Goal: Information Seeking & Learning: Learn about a topic

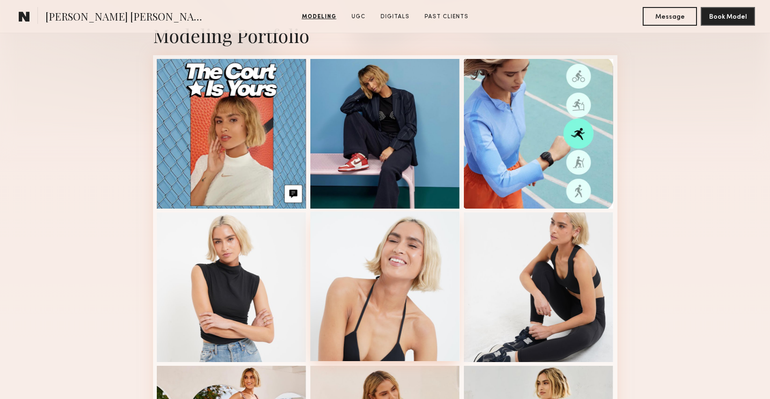
scroll to position [227, 0]
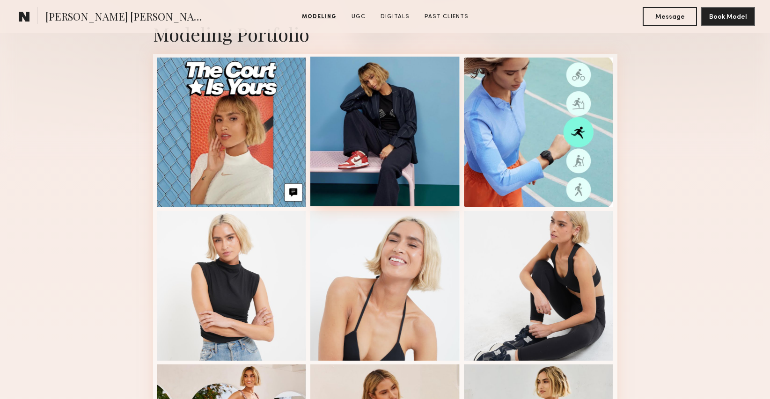
click at [382, 103] on div at bounding box center [385, 132] width 150 height 150
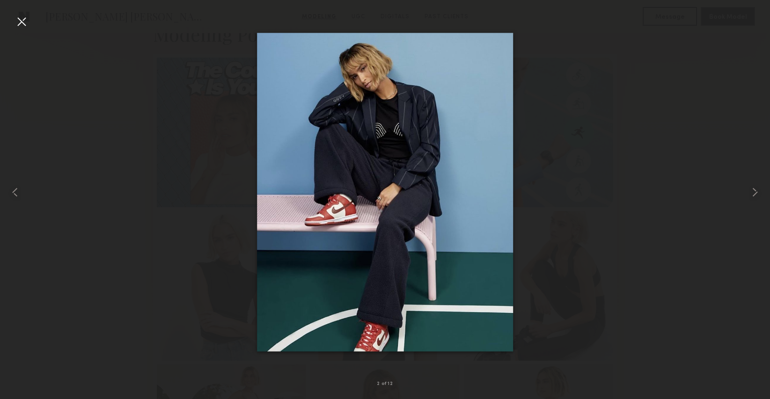
click at [610, 83] on div at bounding box center [385, 192] width 770 height 354
click at [16, 18] on div at bounding box center [21, 21] width 15 height 15
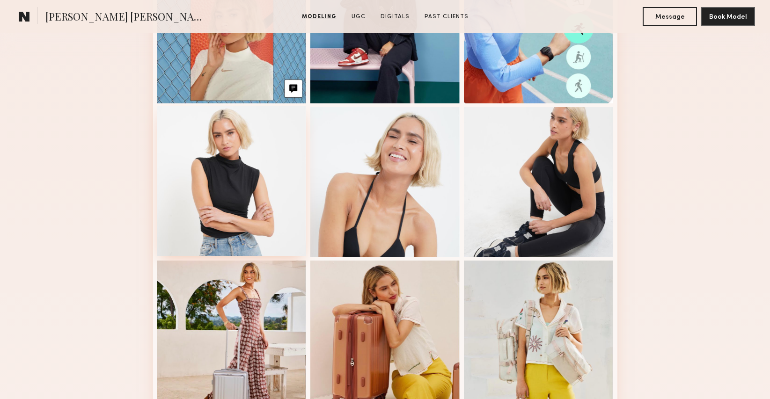
scroll to position [331, 0]
click at [247, 190] on div at bounding box center [232, 181] width 150 height 150
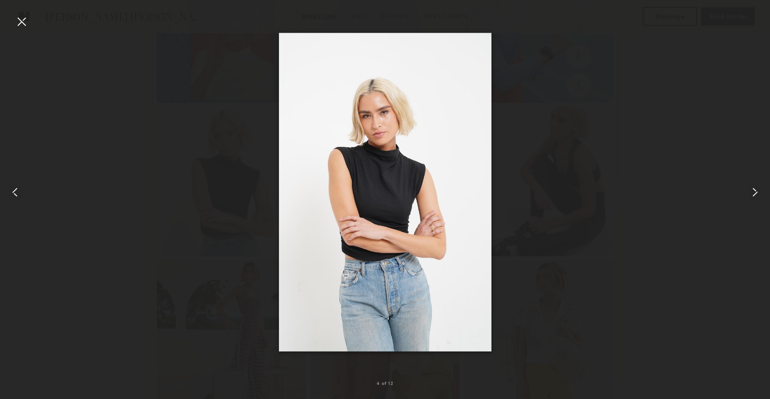
click at [212, 120] on div at bounding box center [385, 192] width 770 height 354
click at [27, 25] on div at bounding box center [21, 21] width 15 height 15
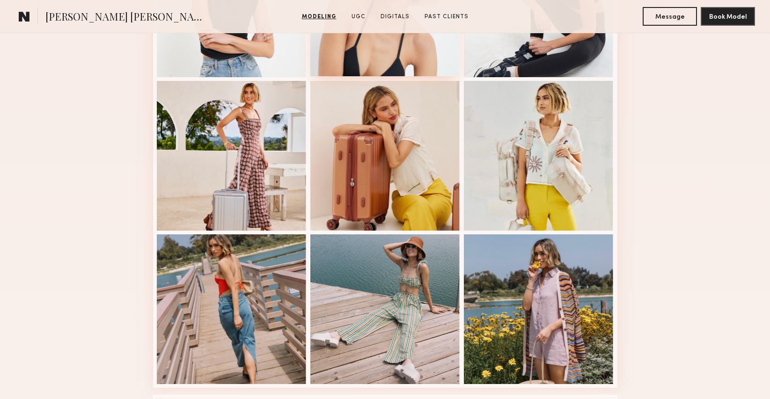
scroll to position [511, 0]
click at [502, 158] on div at bounding box center [539, 155] width 150 height 150
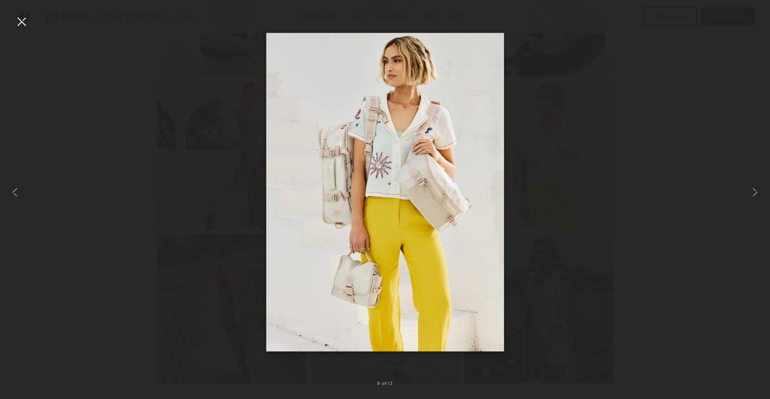
click at [84, 131] on div at bounding box center [385, 192] width 770 height 354
click at [21, 25] on div at bounding box center [21, 21] width 15 height 15
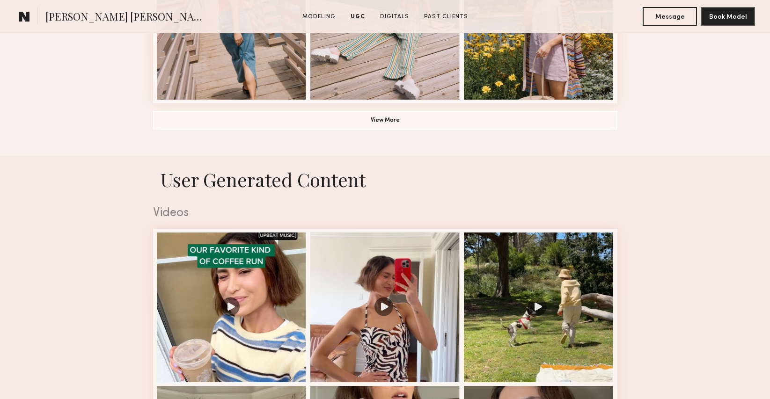
scroll to position [767, 0]
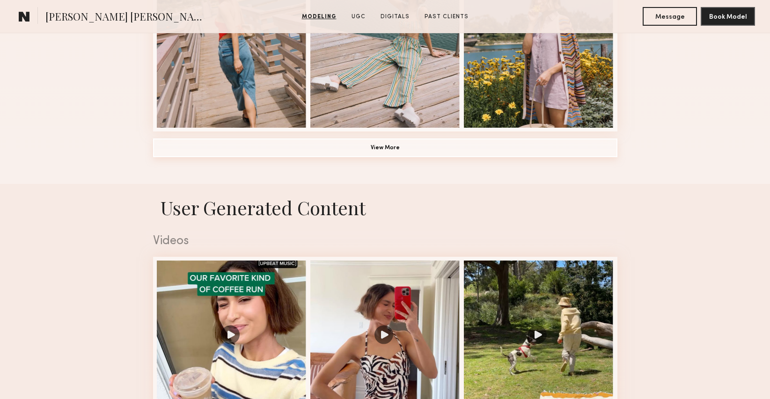
click at [376, 138] on button "View More" at bounding box center [385, 147] width 464 height 19
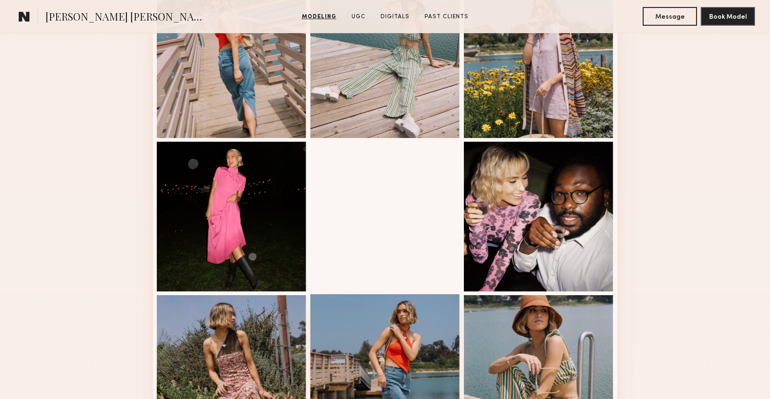
scroll to position [756, 0]
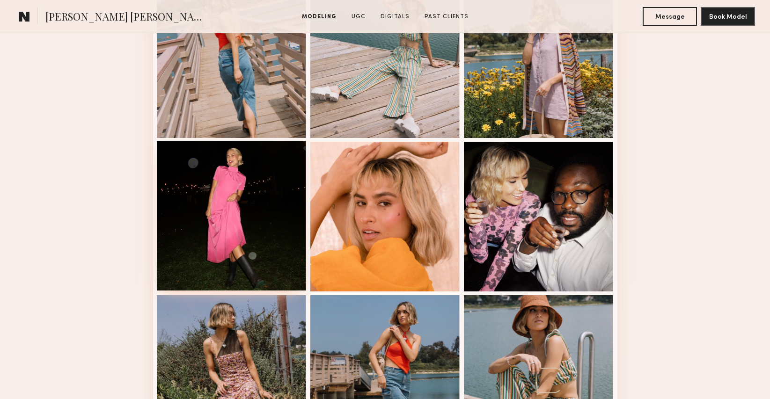
click at [195, 167] on div at bounding box center [232, 216] width 150 height 150
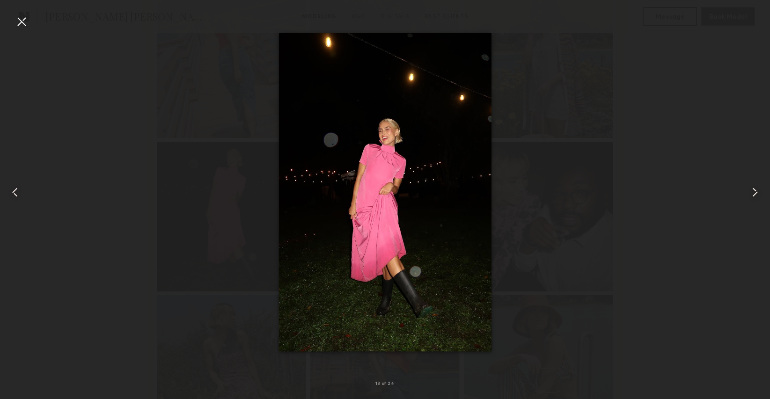
click at [195, 167] on div at bounding box center [385, 192] width 770 height 354
click at [11, 23] on div at bounding box center [15, 192] width 31 height 354
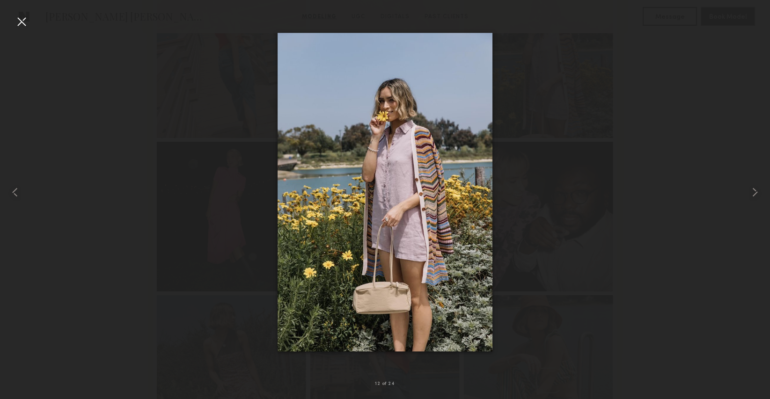
click at [25, 22] on div at bounding box center [21, 21] width 15 height 15
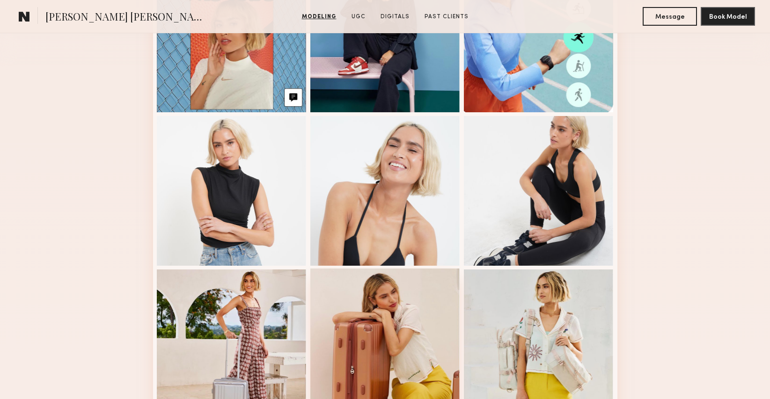
scroll to position [321, 0]
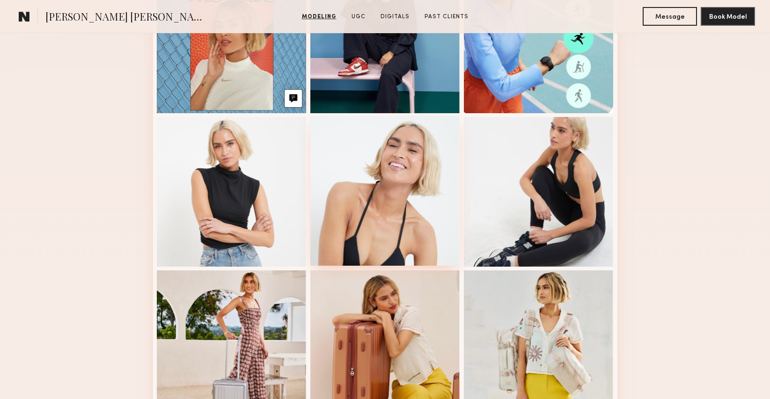
click at [357, 197] on div at bounding box center [385, 191] width 150 height 150
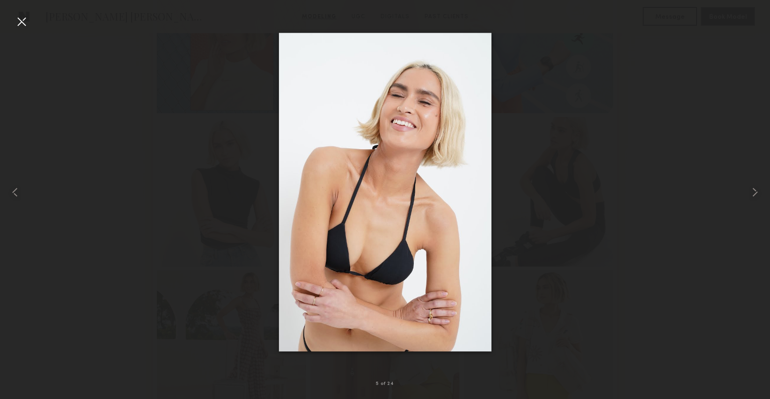
click at [14, 19] on div at bounding box center [21, 21] width 15 height 15
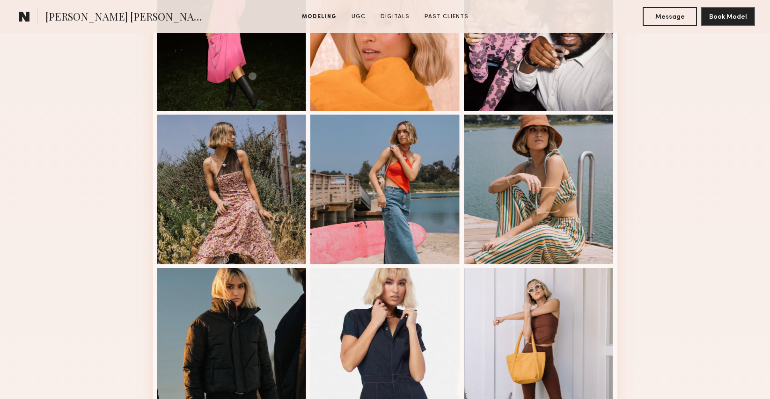
scroll to position [705, 0]
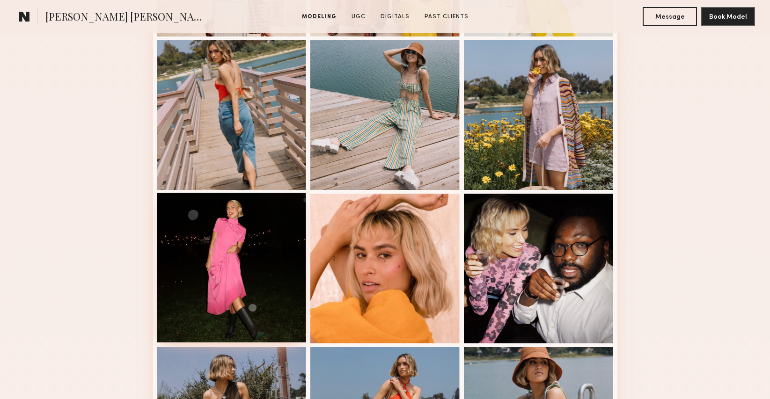
click at [209, 258] on div at bounding box center [232, 268] width 150 height 150
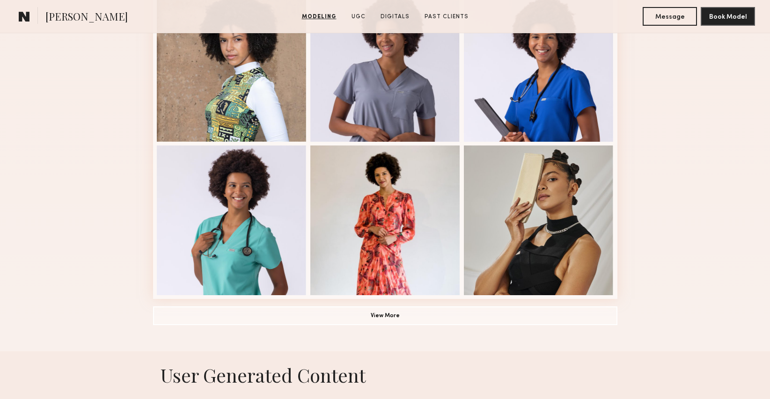
scroll to position [203, 0]
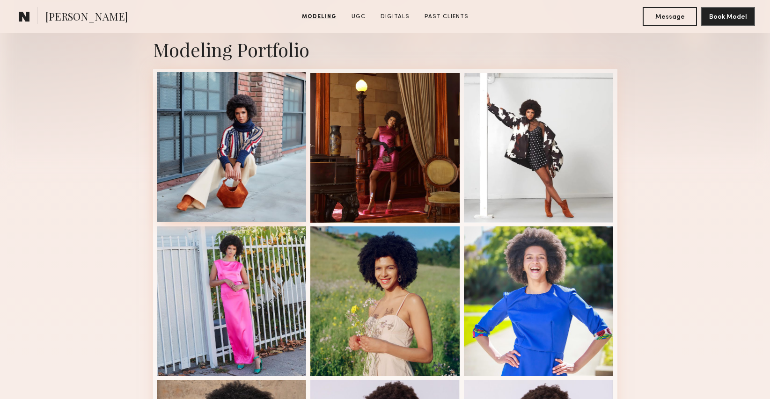
click at [213, 164] on div at bounding box center [232, 147] width 150 height 150
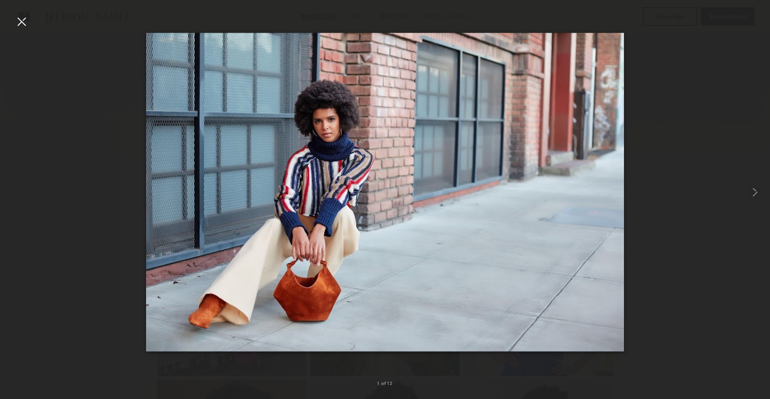
click at [213, 164] on img at bounding box center [385, 192] width 478 height 319
click at [60, 152] on div at bounding box center [385, 192] width 770 height 354
click at [34, 145] on div at bounding box center [385, 192] width 770 height 354
click at [17, 18] on div at bounding box center [21, 21] width 15 height 15
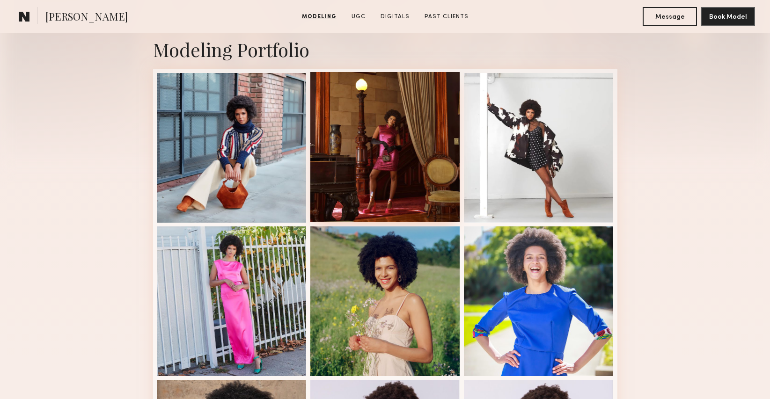
click at [365, 132] on div at bounding box center [385, 147] width 150 height 150
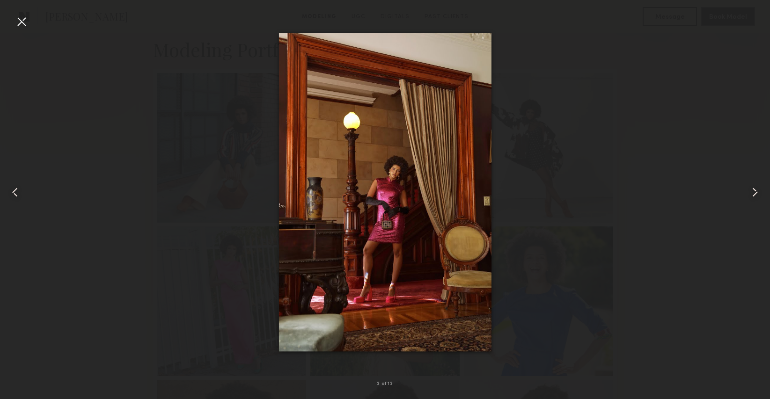
click at [152, 182] on div at bounding box center [385, 192] width 770 height 354
click at [101, 200] on div at bounding box center [385, 192] width 770 height 354
click at [17, 18] on div at bounding box center [21, 21] width 15 height 15
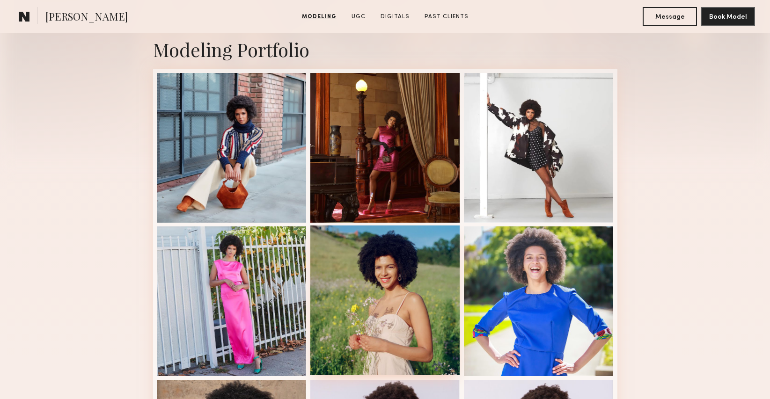
click at [341, 262] on div at bounding box center [385, 300] width 150 height 150
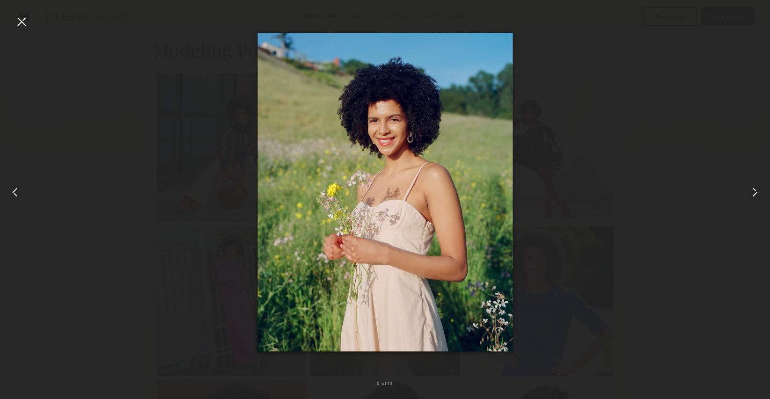
click at [21, 20] on div at bounding box center [21, 21] width 15 height 15
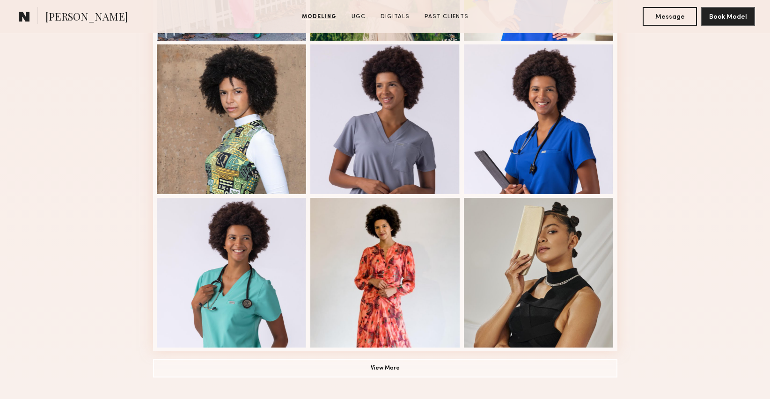
scroll to position [540, 0]
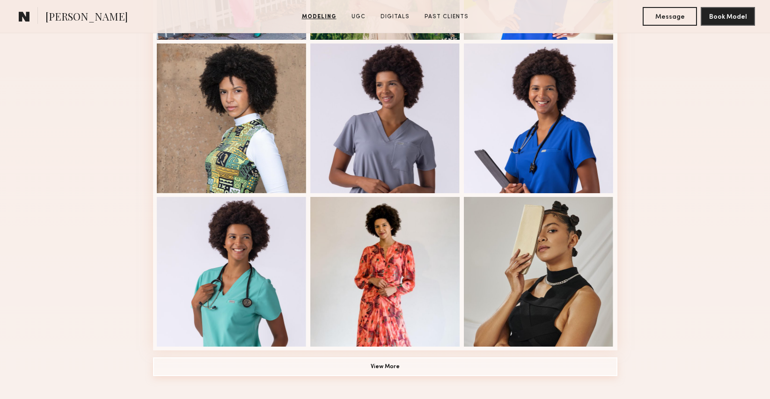
click at [390, 367] on button "View More" at bounding box center [385, 366] width 464 height 19
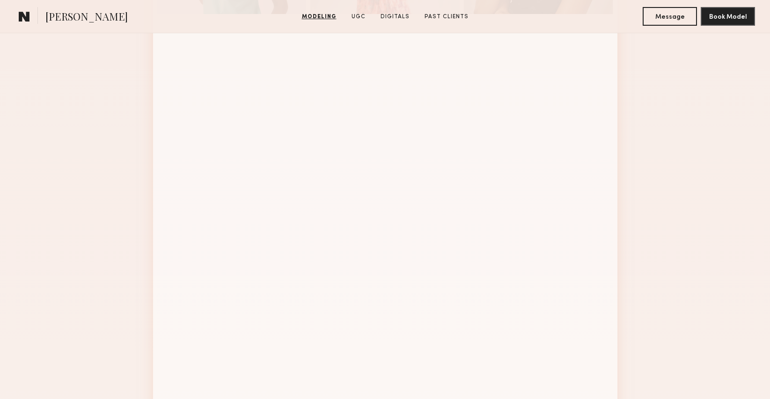
scroll to position [872, 0]
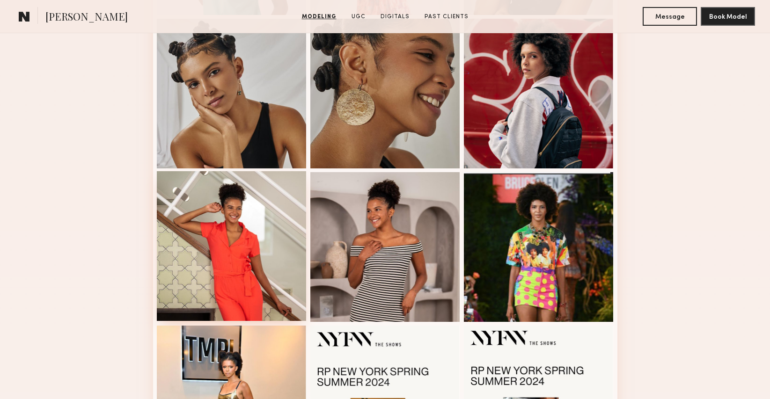
click at [193, 236] on div at bounding box center [232, 246] width 150 height 150
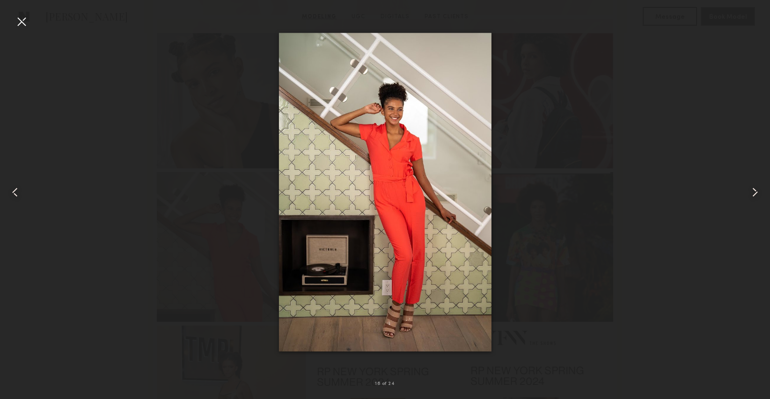
click at [26, 21] on div at bounding box center [21, 21] width 15 height 15
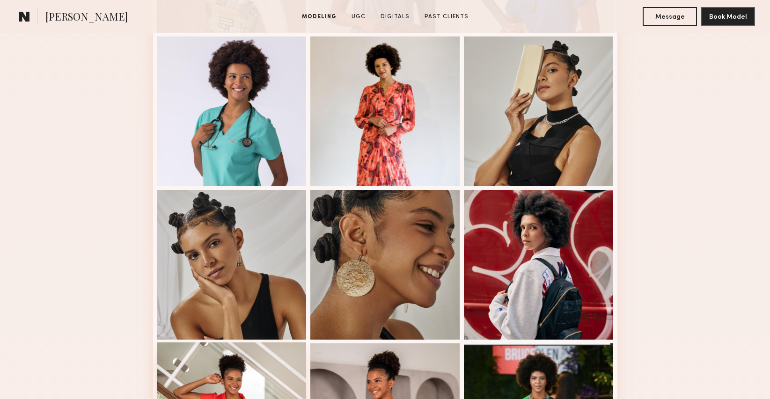
scroll to position [702, 0]
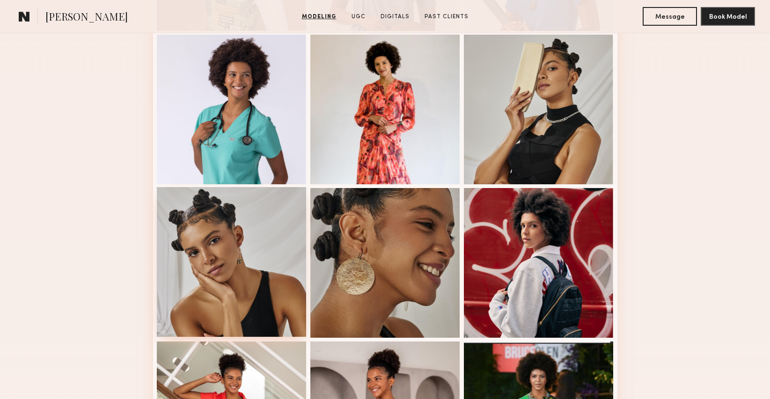
click at [224, 253] on div at bounding box center [232, 262] width 150 height 150
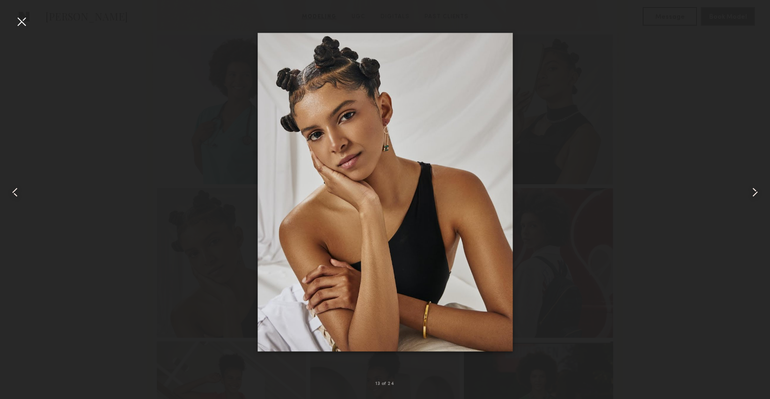
click at [23, 27] on div at bounding box center [21, 21] width 15 height 15
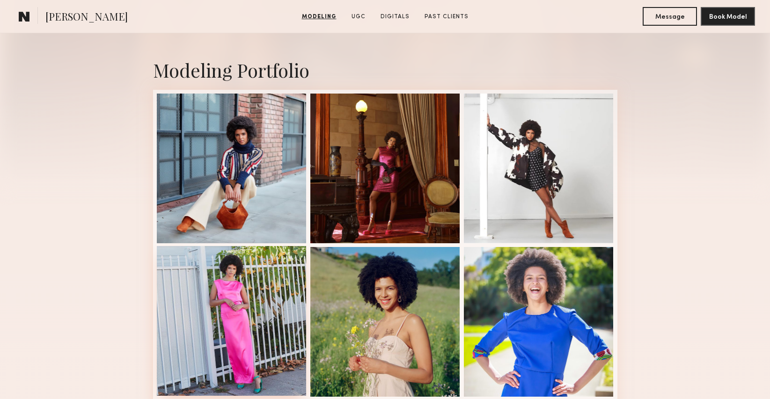
scroll to position [184, 0]
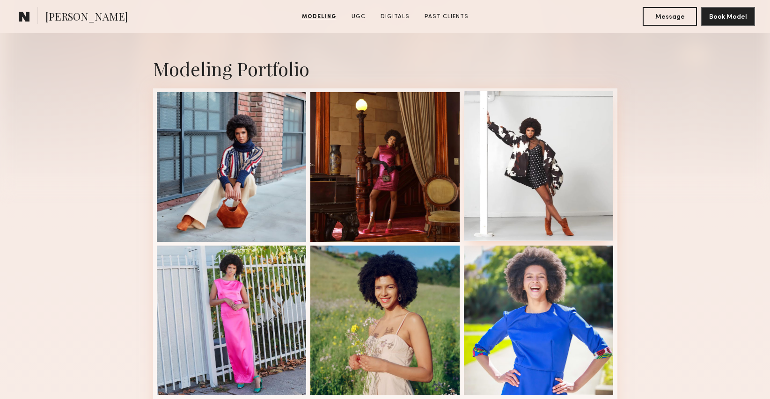
click at [523, 171] on div at bounding box center [539, 166] width 150 height 150
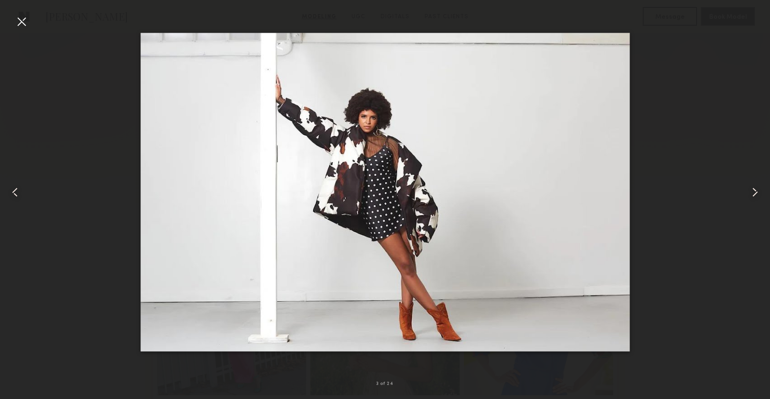
click at [23, 13] on nb-gallery-light "3 of 24" at bounding box center [385, 199] width 770 height 399
click at [23, 24] on div at bounding box center [21, 21] width 15 height 15
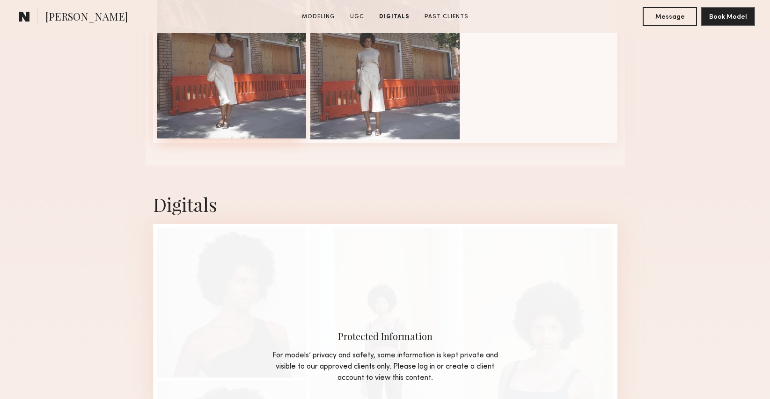
scroll to position [1925, 0]
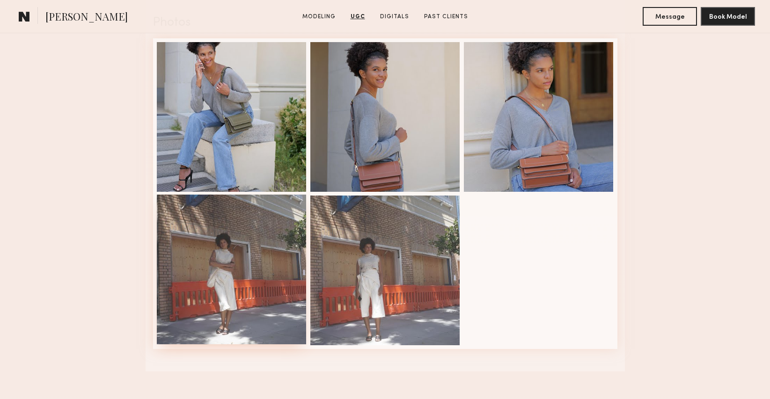
click at [243, 238] on div at bounding box center [232, 270] width 150 height 150
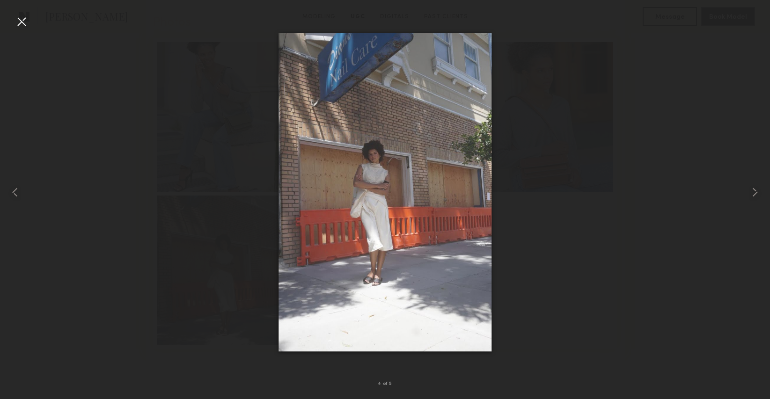
click at [24, 23] on div at bounding box center [21, 21] width 15 height 15
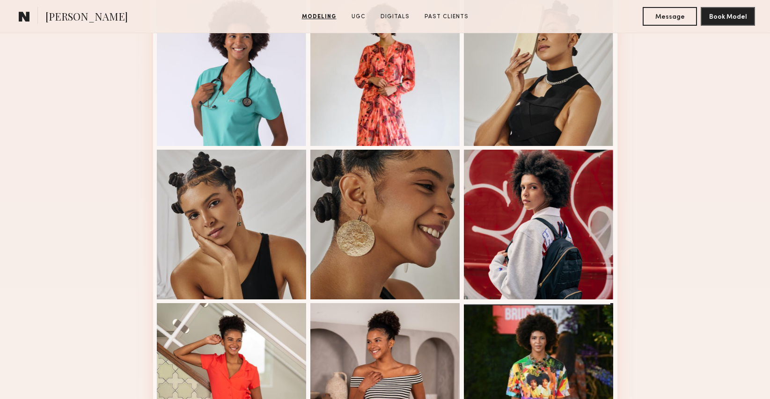
scroll to position [849, 0]
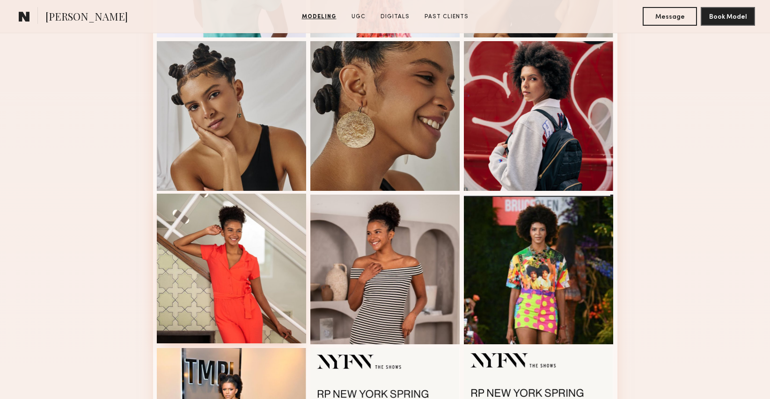
click at [233, 264] on div at bounding box center [232, 269] width 150 height 150
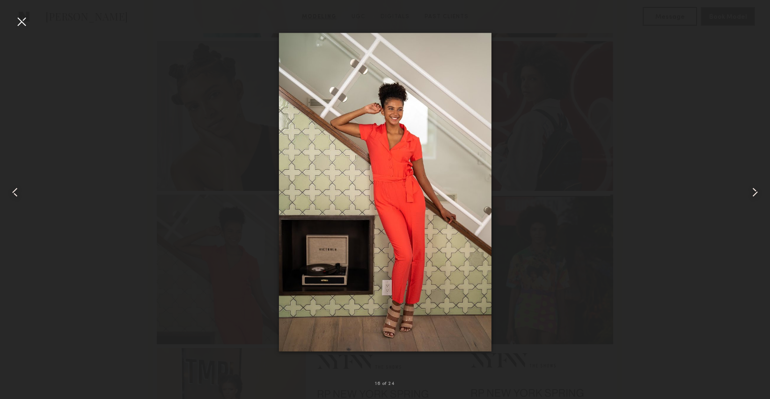
click at [23, 22] on div at bounding box center [21, 21] width 15 height 15
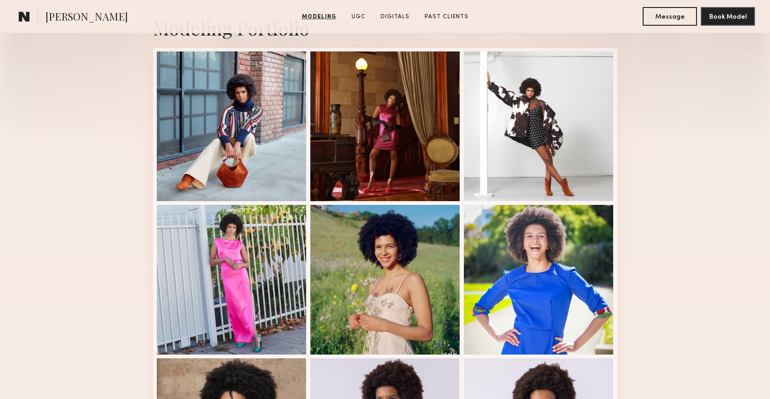
scroll to position [195, 0]
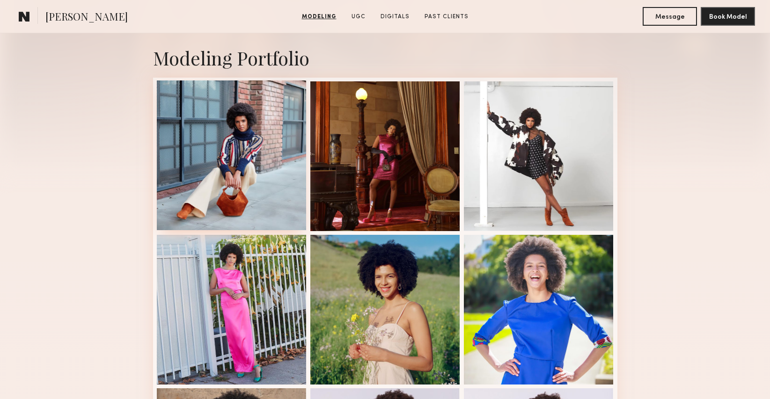
click at [232, 172] on div at bounding box center [232, 155] width 150 height 150
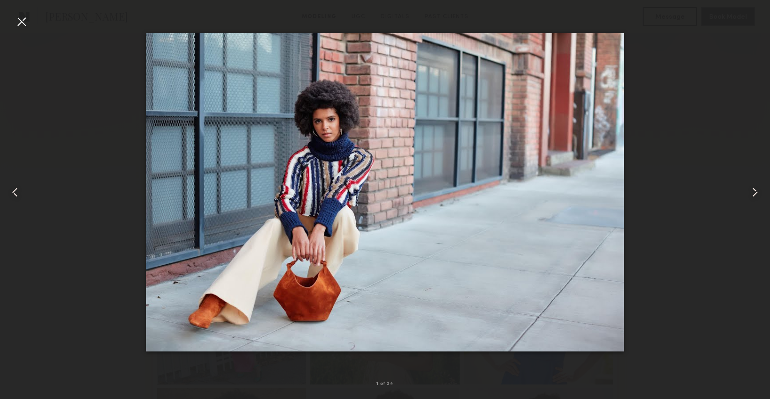
click at [22, 25] on div at bounding box center [21, 21] width 15 height 15
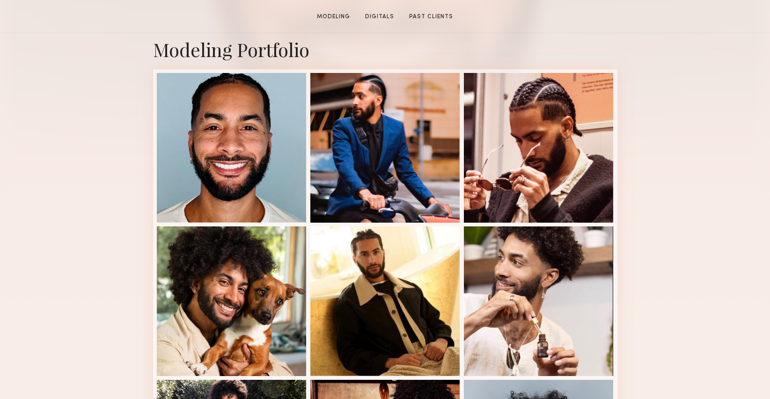
scroll to position [207, 0]
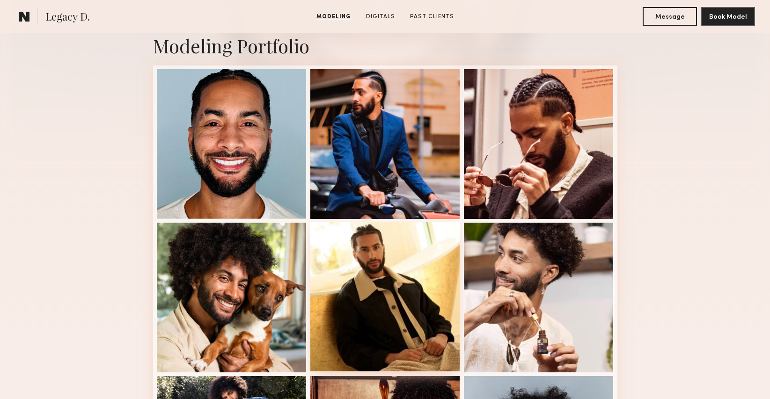
click at [349, 271] on div at bounding box center [385, 297] width 150 height 150
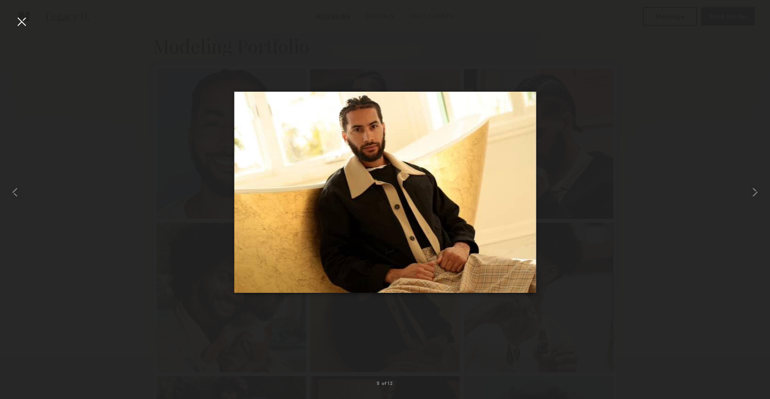
click at [21, 20] on div at bounding box center [21, 21] width 15 height 15
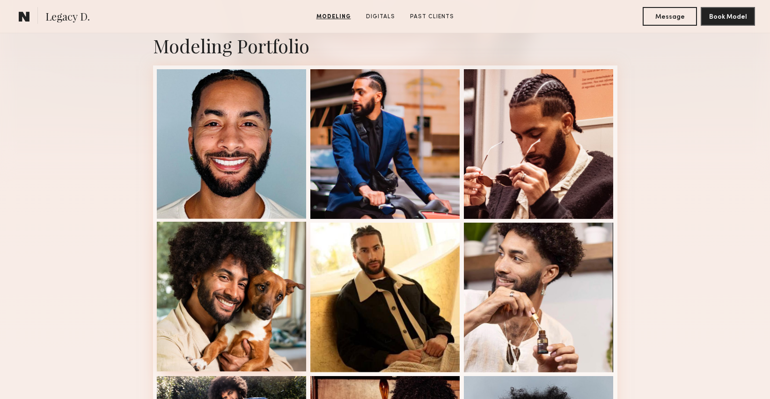
click at [199, 279] on div at bounding box center [232, 297] width 150 height 150
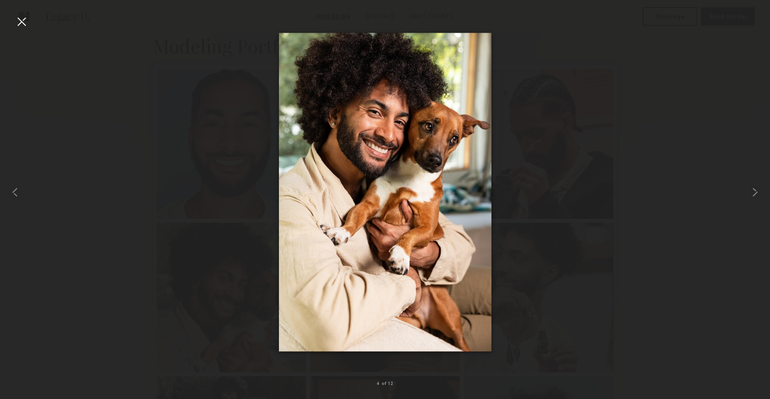
click at [24, 17] on div at bounding box center [21, 21] width 15 height 15
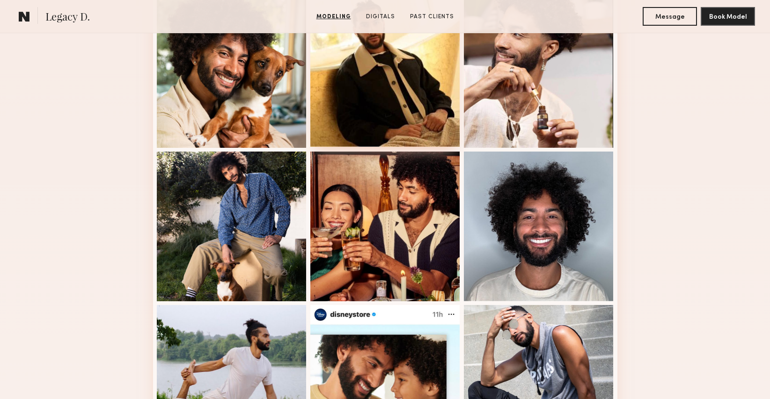
scroll to position [433, 0]
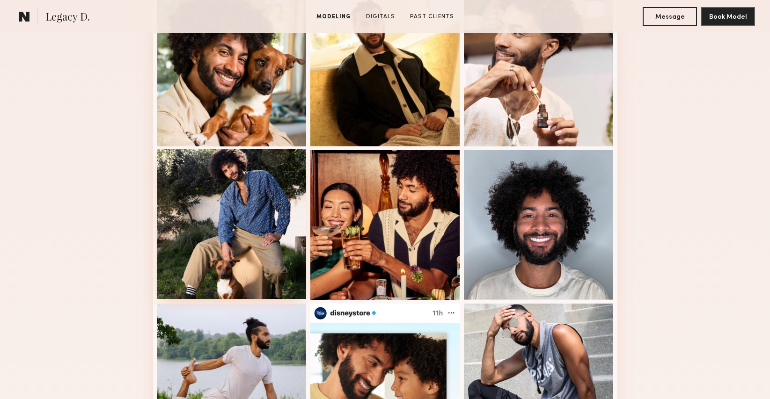
click at [208, 218] on div at bounding box center [232, 224] width 150 height 150
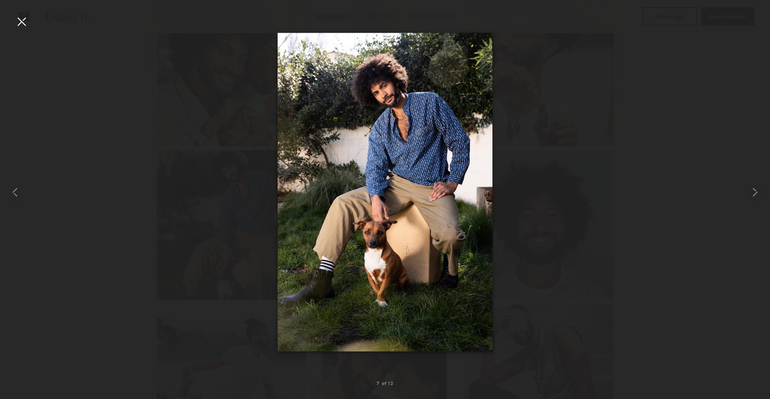
click at [21, 23] on div at bounding box center [21, 21] width 15 height 15
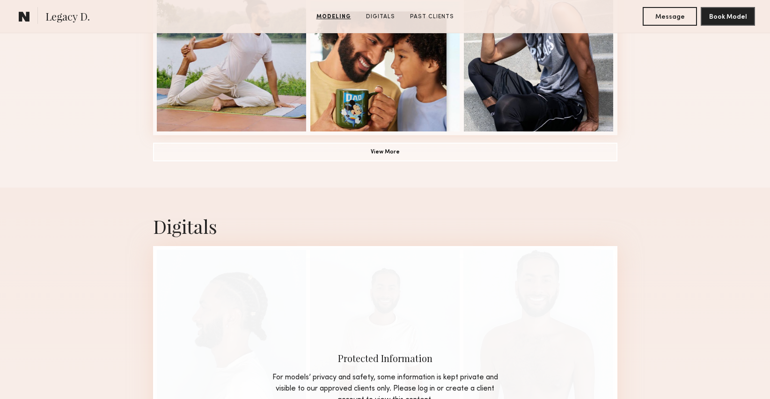
scroll to position [754, 0]
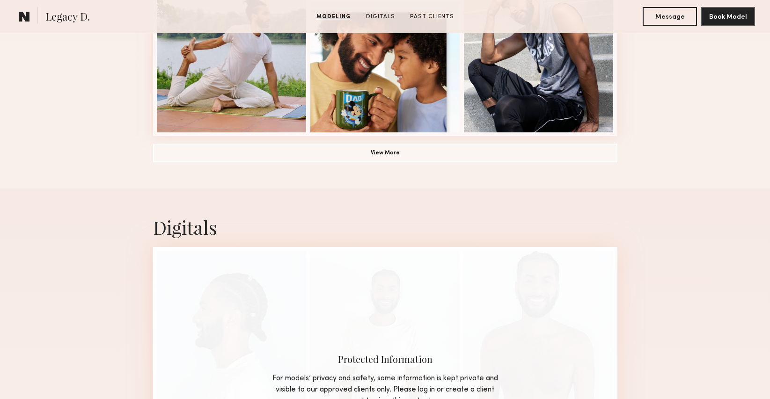
click at [378, 161] on button "View More" at bounding box center [385, 152] width 464 height 19
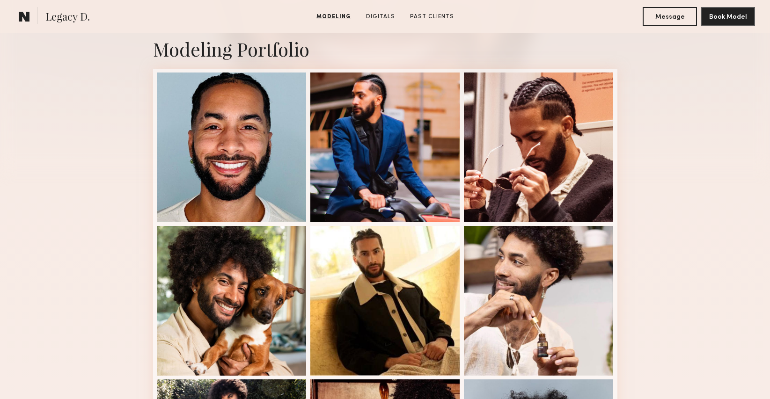
scroll to position [204, 0]
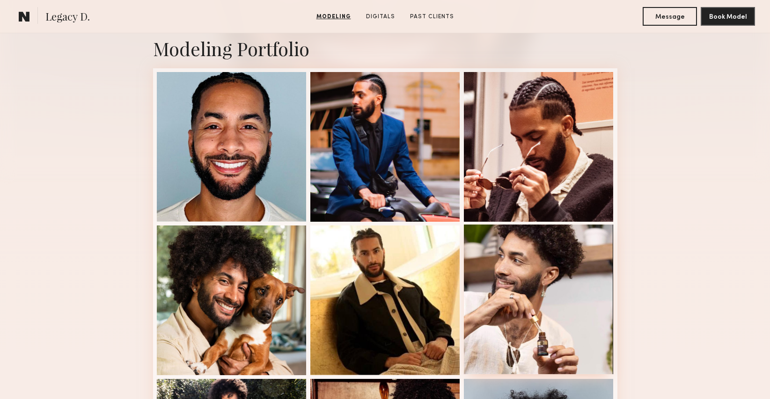
click at [558, 294] on div at bounding box center [539, 300] width 150 height 150
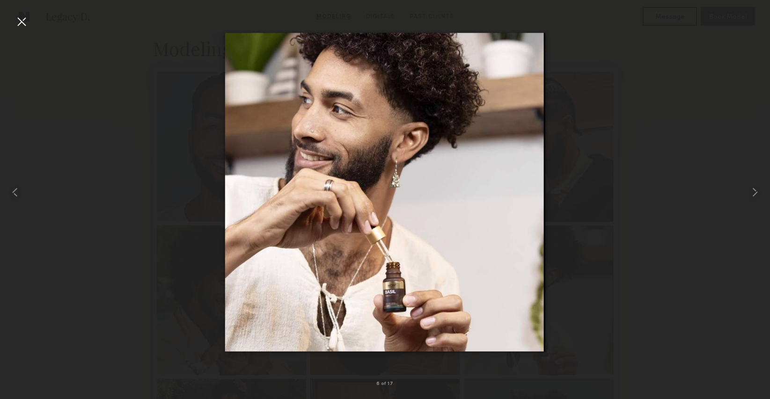
click at [22, 25] on div at bounding box center [21, 21] width 15 height 15
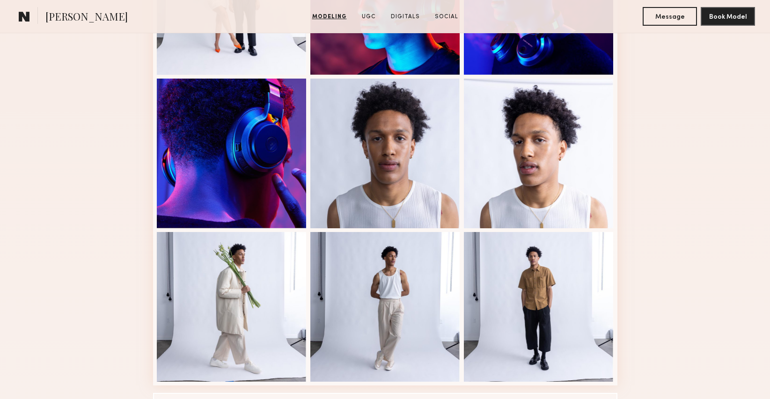
scroll to position [508, 0]
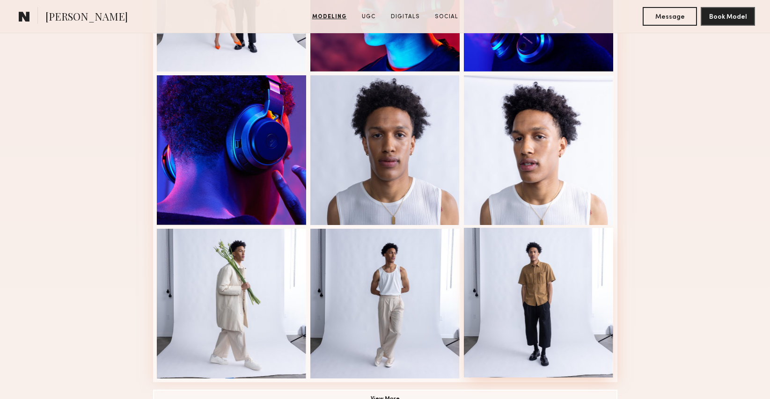
click at [530, 276] on div at bounding box center [539, 303] width 150 height 150
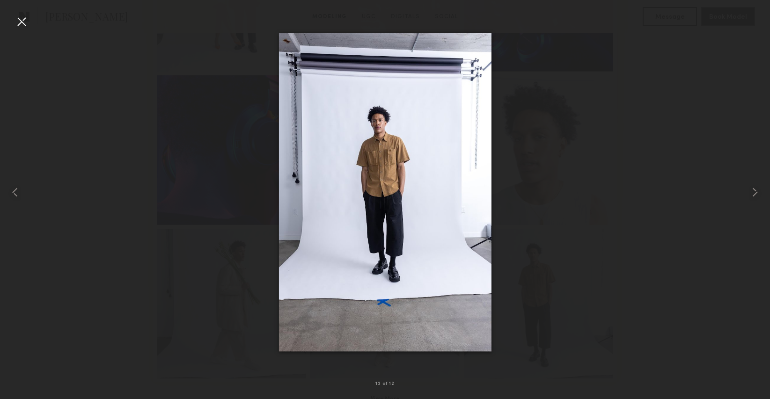
click at [22, 19] on div at bounding box center [21, 21] width 15 height 15
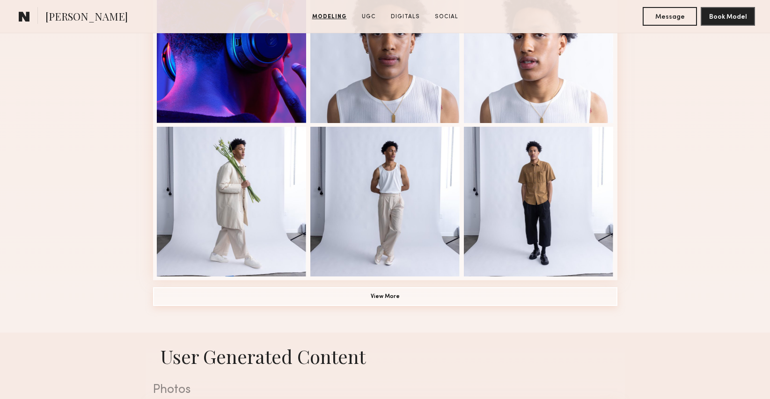
click at [384, 292] on button "View More" at bounding box center [385, 296] width 464 height 19
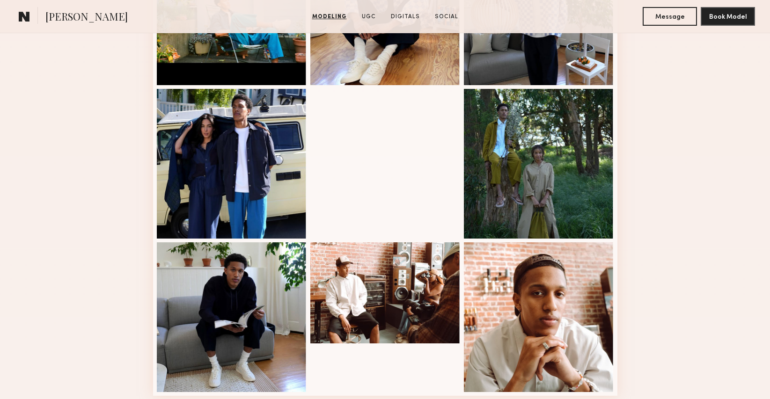
scroll to position [1109, 0]
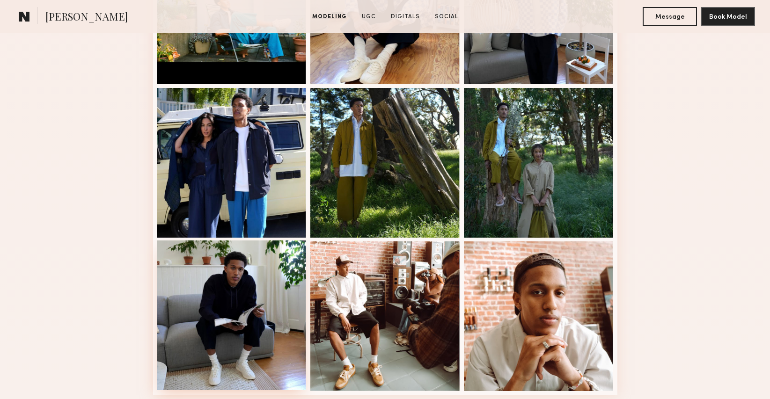
click at [260, 320] on div at bounding box center [232, 315] width 150 height 150
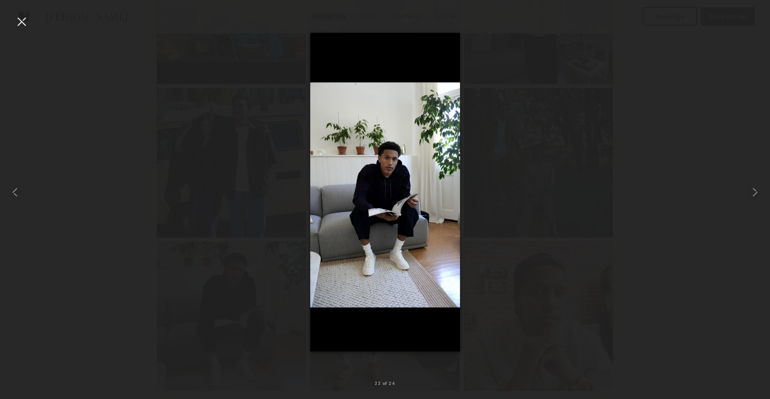
click at [204, 198] on div at bounding box center [385, 192] width 770 height 354
click at [23, 20] on div at bounding box center [21, 21] width 15 height 15
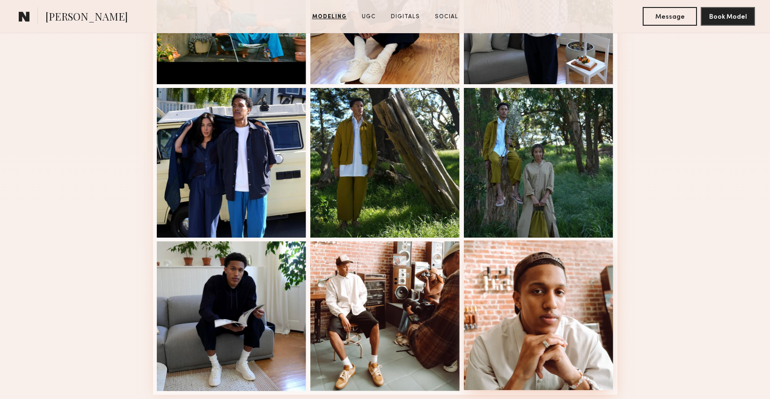
click at [553, 296] on div at bounding box center [539, 315] width 150 height 150
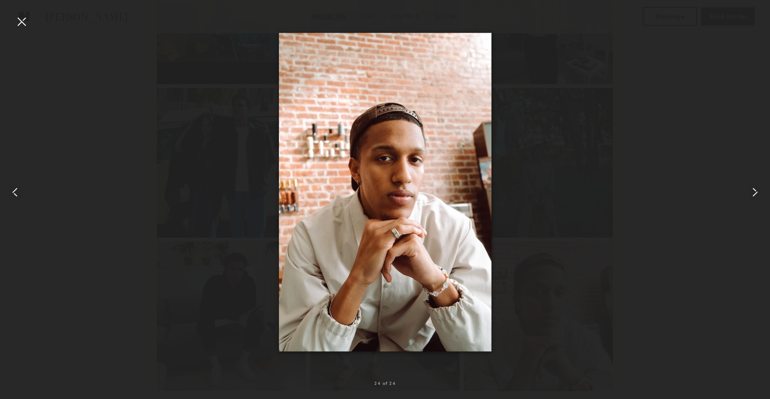
click at [24, 24] on div at bounding box center [21, 21] width 15 height 15
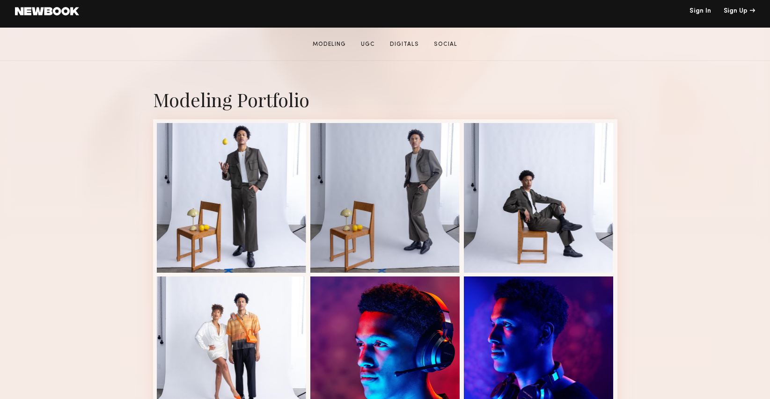
scroll to position [154, 0]
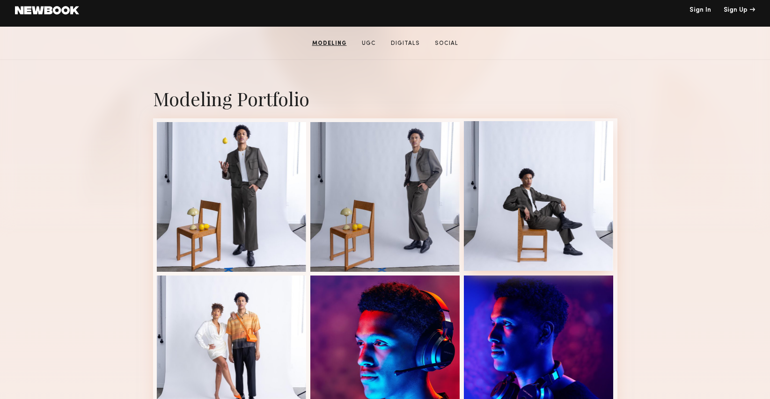
click at [531, 234] on div at bounding box center [539, 196] width 150 height 150
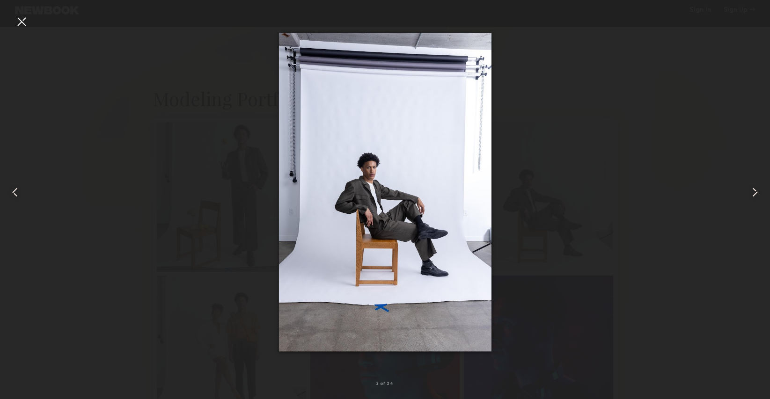
click at [22, 21] on div at bounding box center [21, 21] width 15 height 15
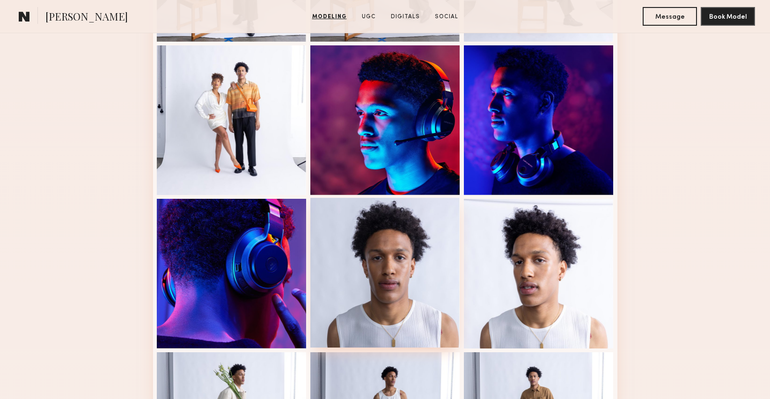
scroll to position [402, 0]
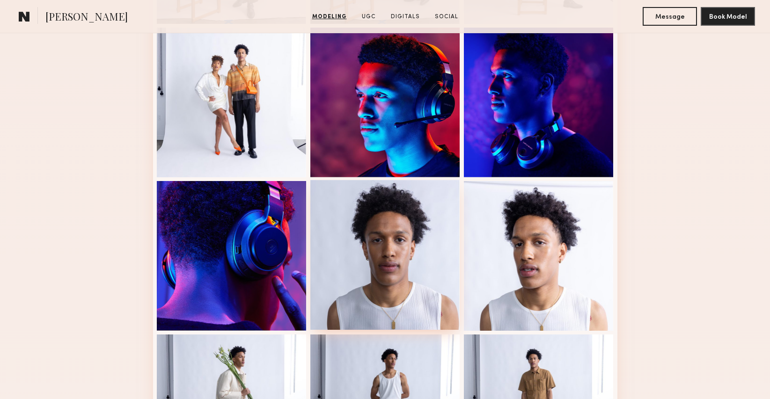
click at [375, 278] on div at bounding box center [385, 255] width 150 height 150
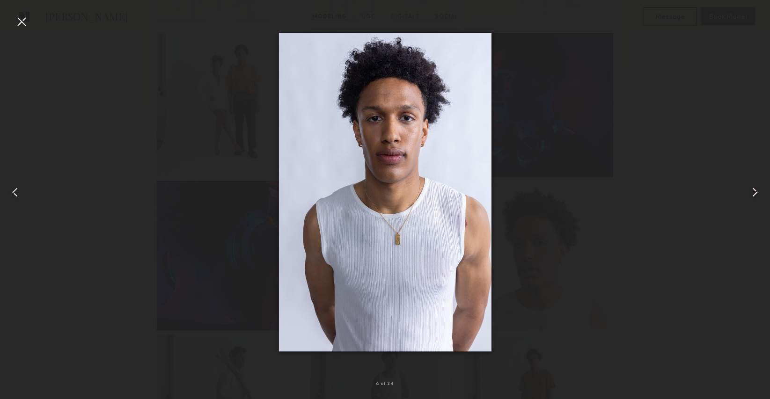
click at [21, 21] on div at bounding box center [21, 21] width 15 height 15
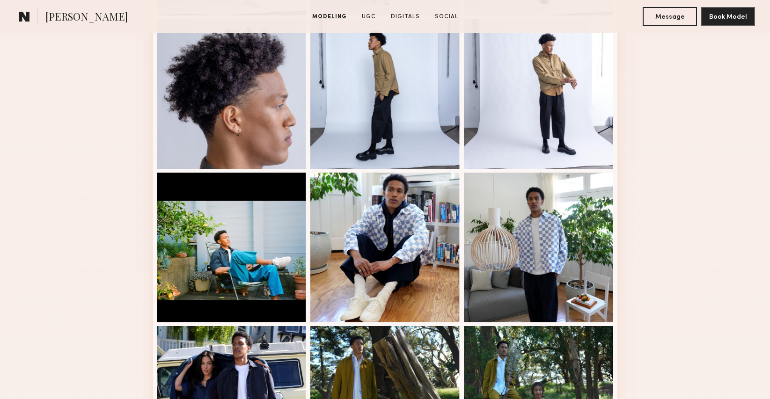
scroll to position [872, 0]
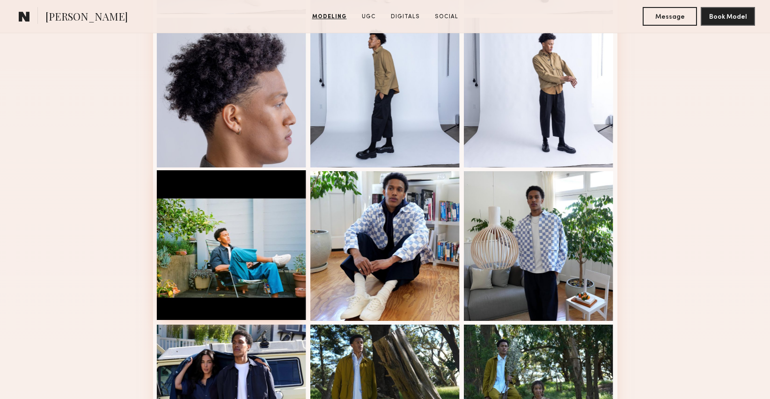
click at [244, 241] on div at bounding box center [232, 245] width 150 height 150
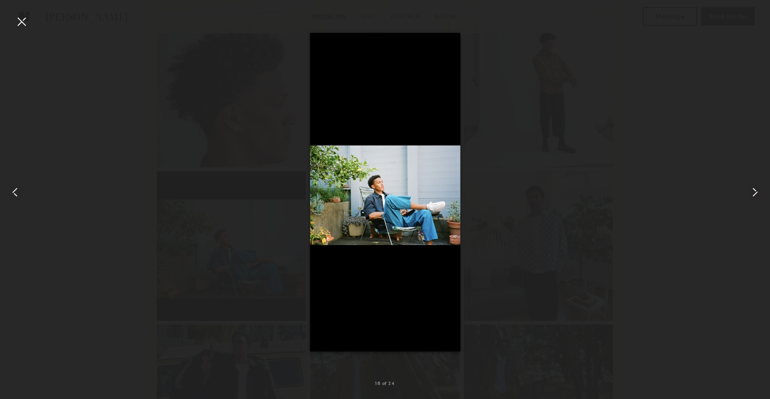
click at [29, 22] on div at bounding box center [15, 192] width 31 height 354
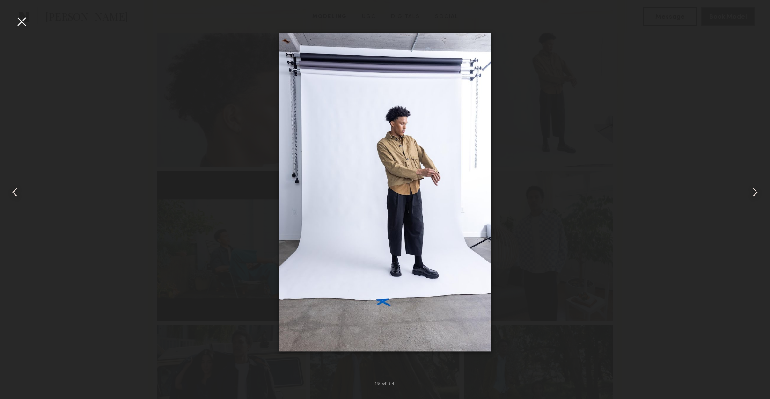
click at [18, 23] on div at bounding box center [21, 21] width 15 height 15
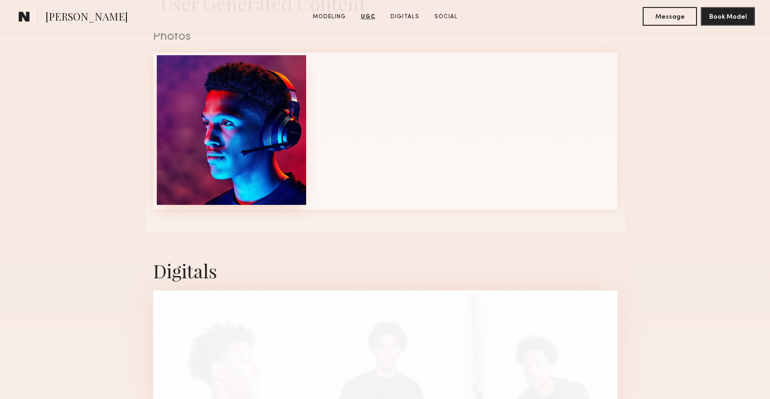
scroll to position [1564, 0]
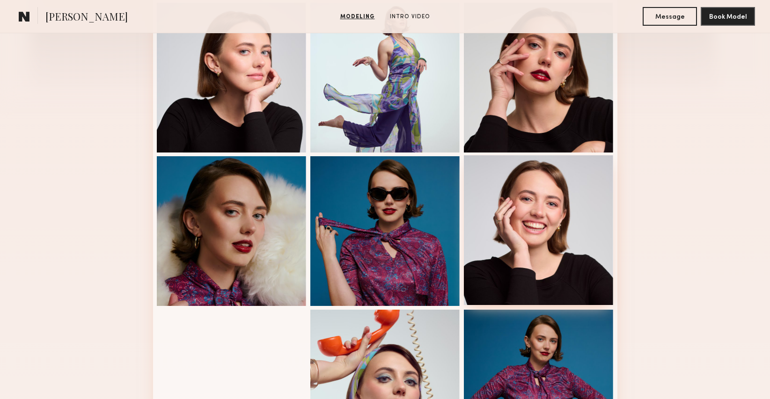
scroll to position [259, 0]
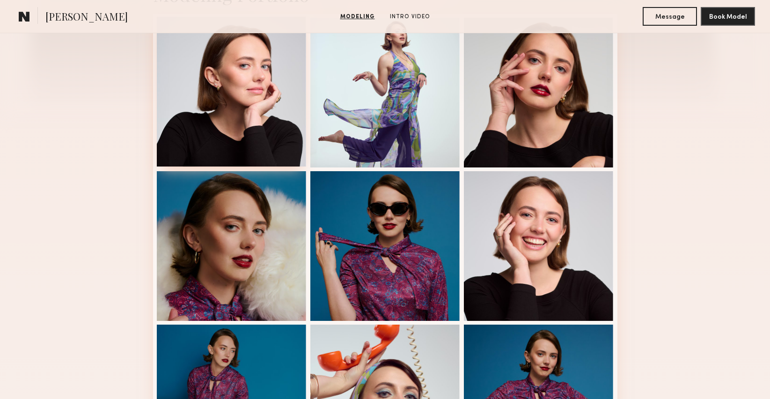
click at [236, 90] on div at bounding box center [232, 92] width 150 height 150
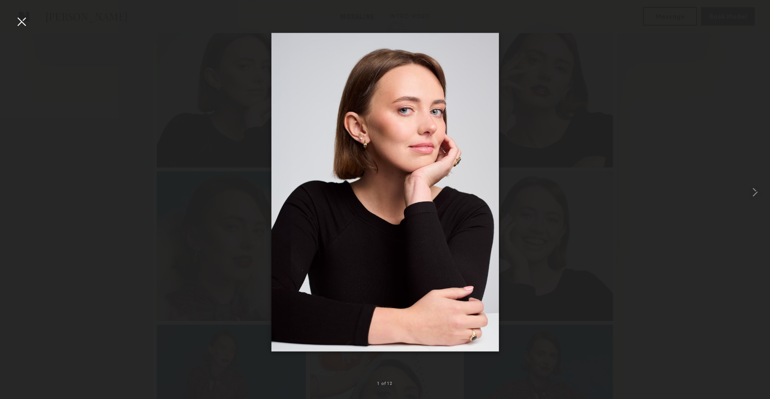
click at [639, 106] on div at bounding box center [385, 192] width 770 height 354
click at [21, 27] on div at bounding box center [21, 21] width 15 height 15
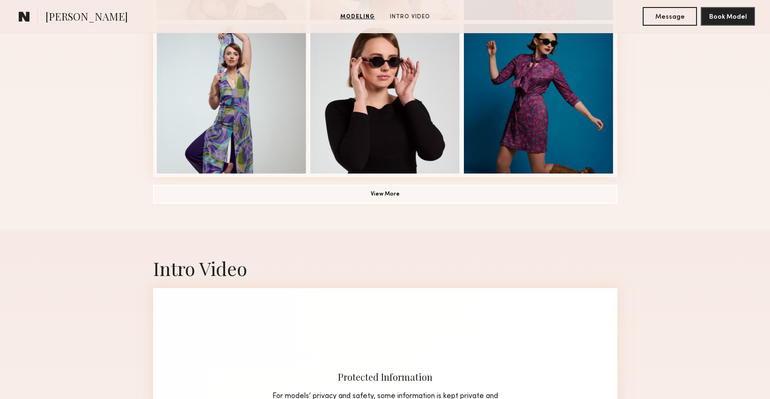
scroll to position [720, 0]
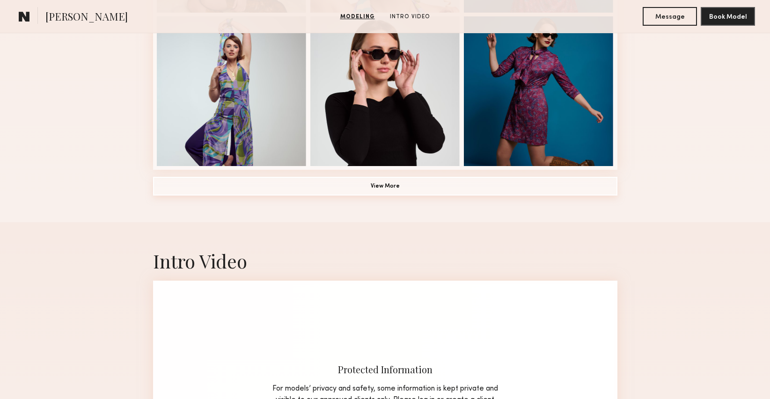
click at [370, 177] on button "View More" at bounding box center [385, 186] width 464 height 19
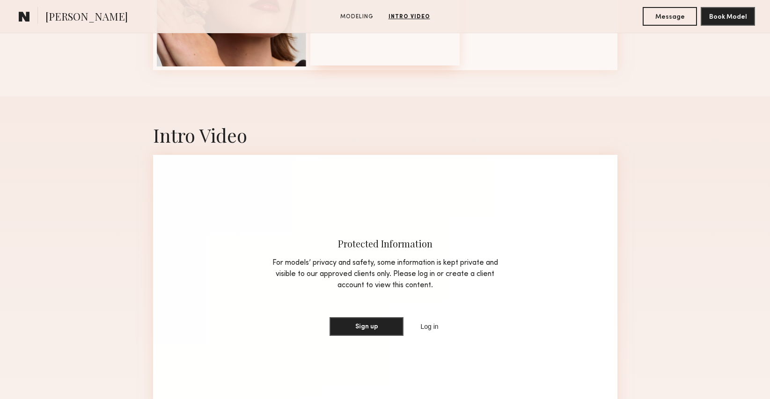
scroll to position [879, 0]
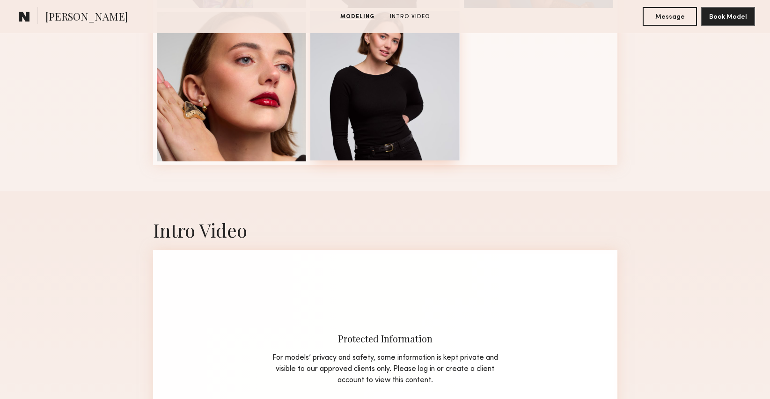
click at [379, 80] on div at bounding box center [385, 86] width 150 height 150
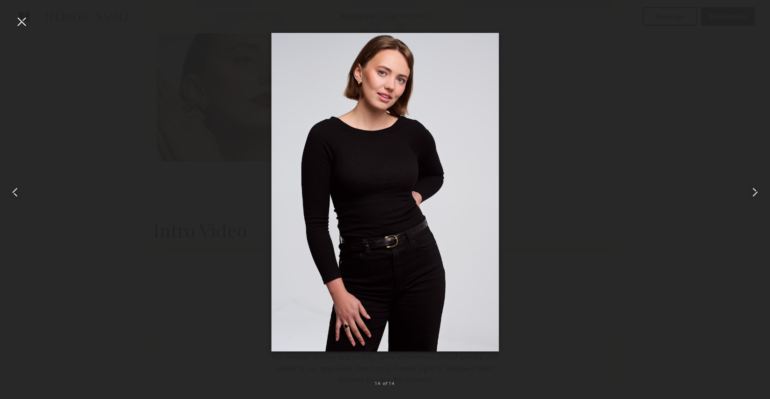
click at [19, 26] on div at bounding box center [21, 21] width 15 height 15
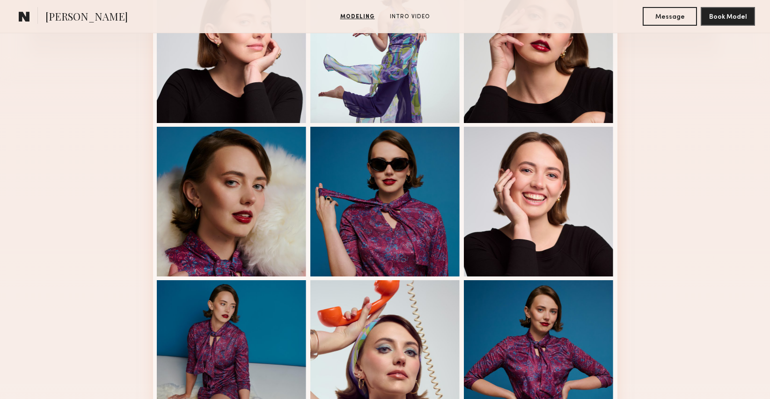
scroll to position [239, 0]
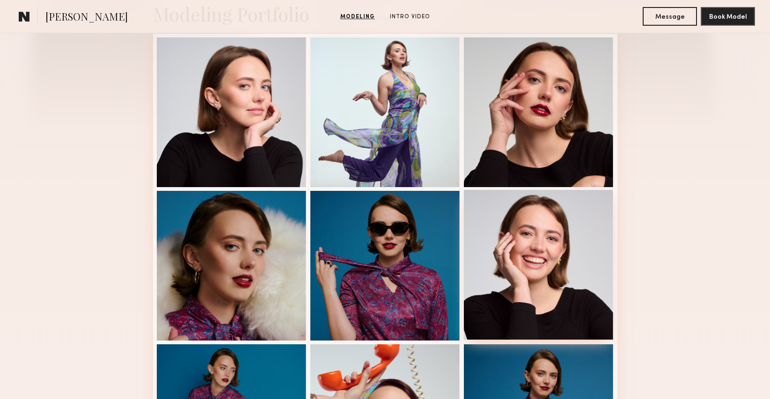
click at [506, 250] on div at bounding box center [539, 265] width 150 height 150
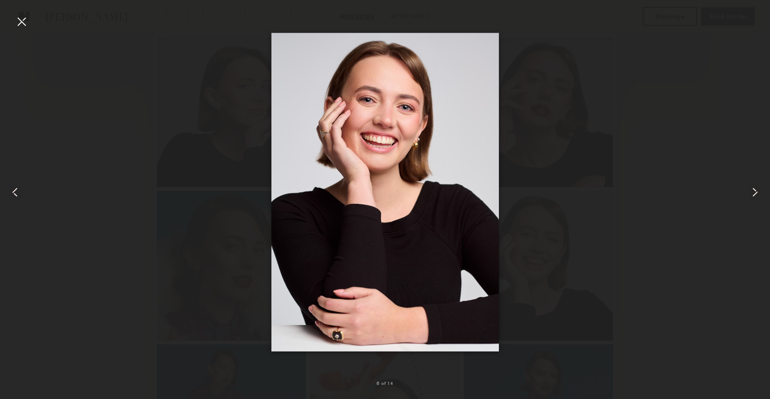
click at [19, 22] on div at bounding box center [21, 21] width 15 height 15
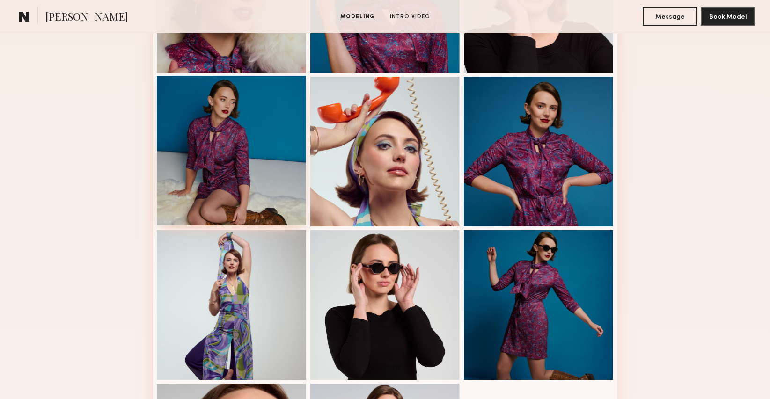
scroll to position [508, 0]
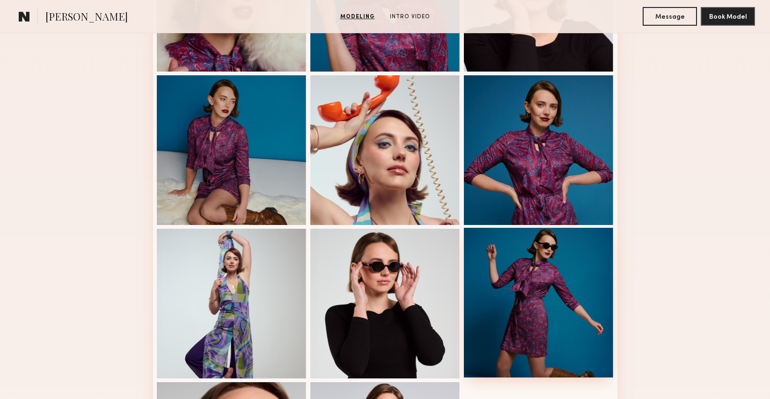
click at [537, 318] on div at bounding box center [539, 303] width 150 height 150
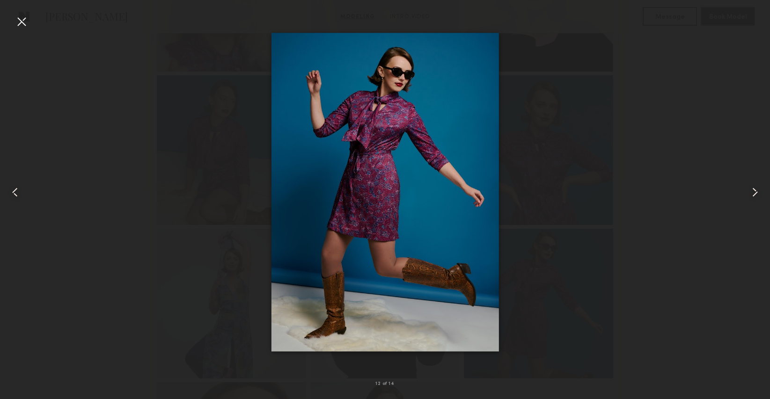
click at [21, 21] on div at bounding box center [21, 21] width 15 height 15
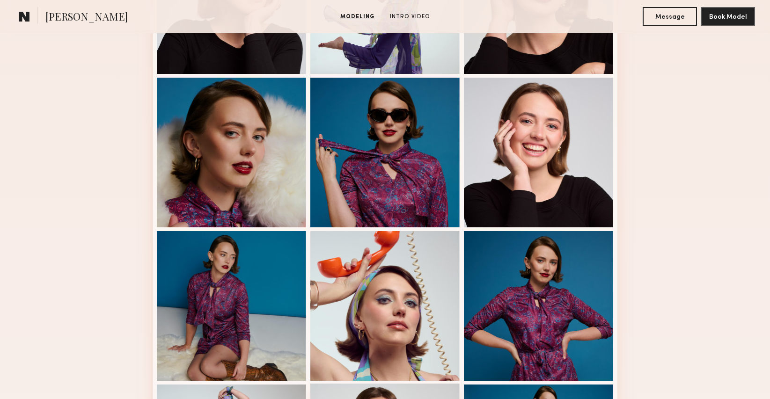
scroll to position [350, 0]
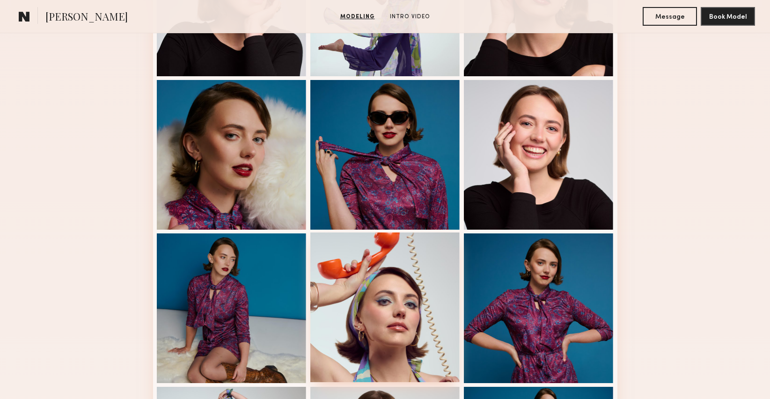
click at [402, 282] on div at bounding box center [385, 307] width 150 height 150
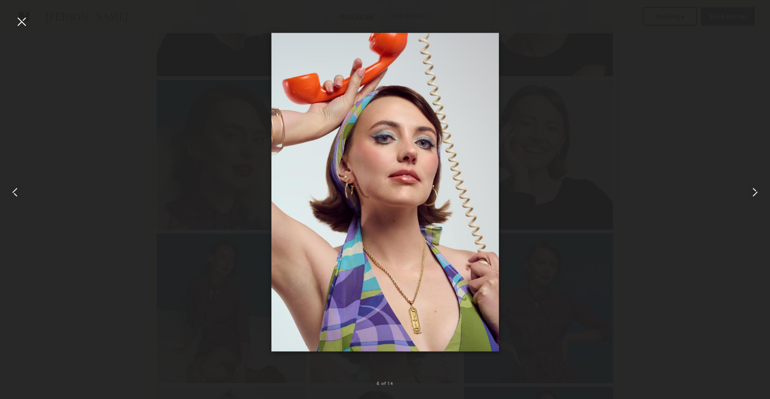
click at [24, 22] on div at bounding box center [21, 21] width 15 height 15
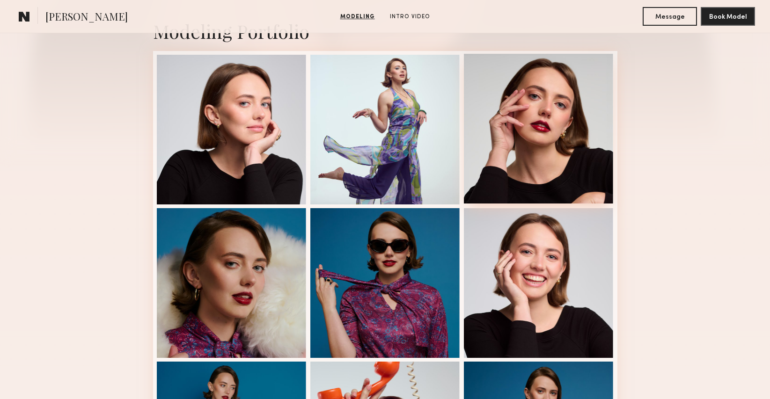
scroll to position [226, 0]
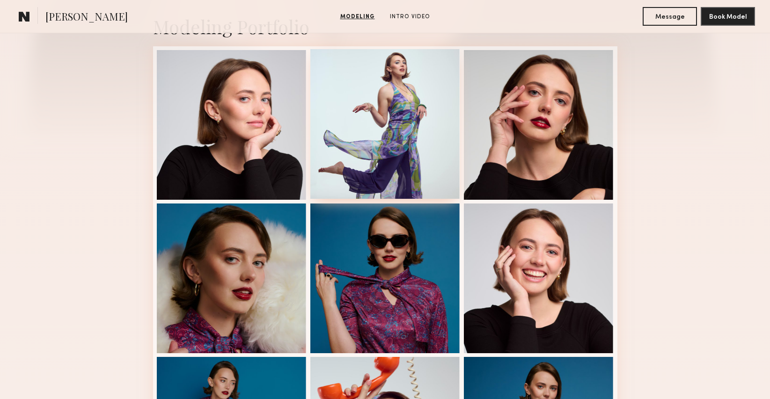
click at [389, 145] on div at bounding box center [385, 124] width 150 height 150
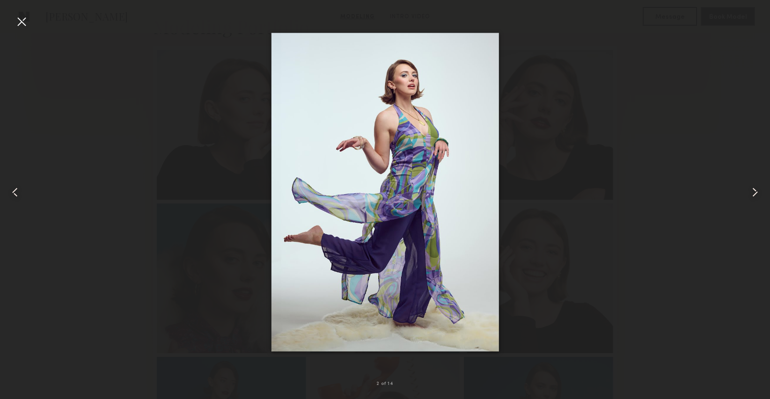
click at [25, 28] on div at bounding box center [21, 21] width 15 height 15
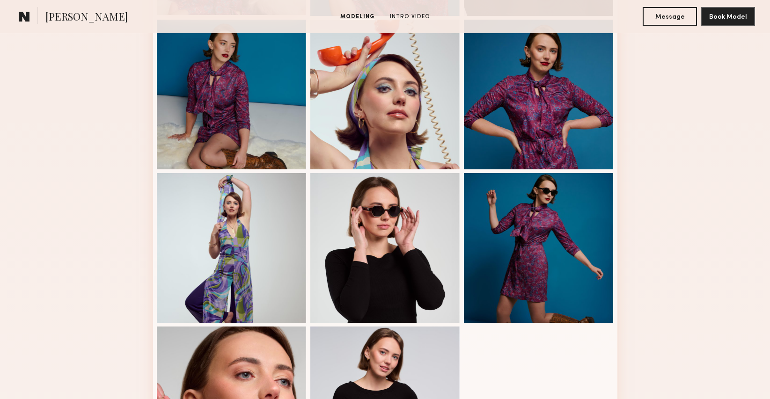
scroll to position [565, 0]
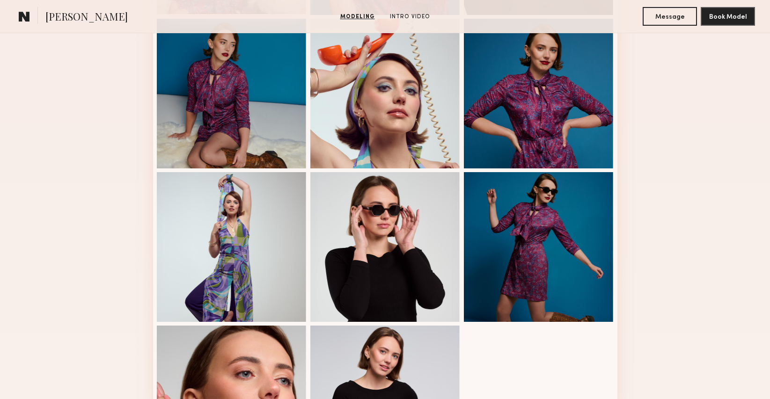
click at [282, 266] on div at bounding box center [232, 247] width 150 height 150
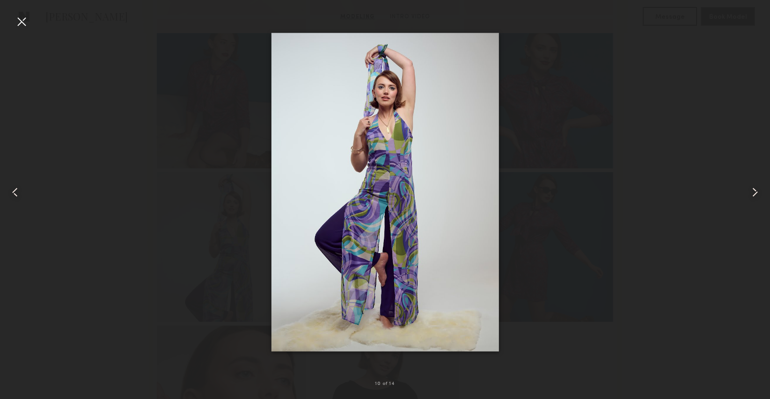
click at [20, 17] on div at bounding box center [21, 21] width 15 height 15
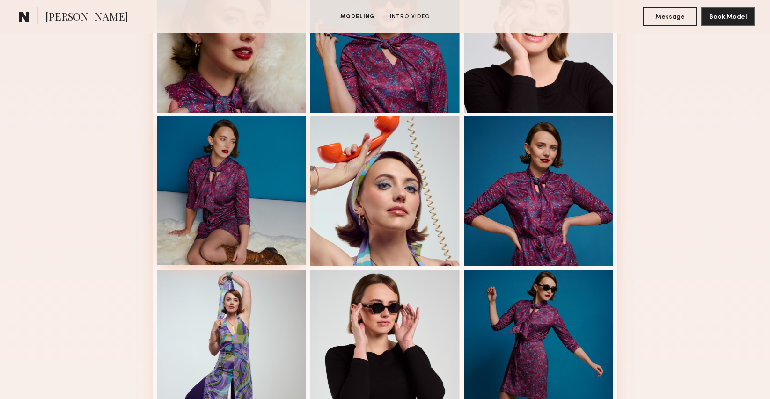
scroll to position [466, 0]
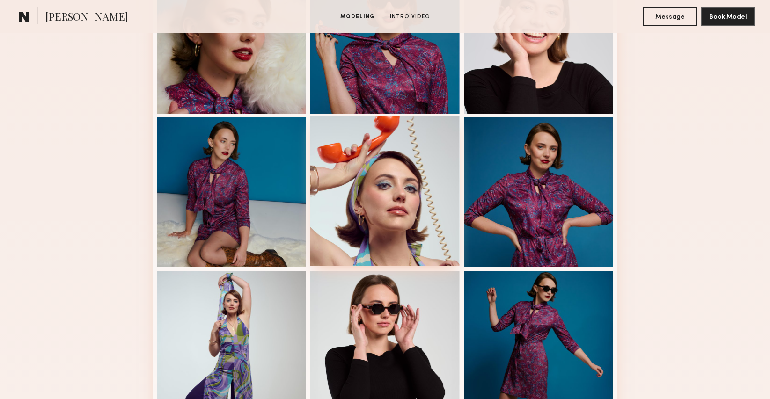
click at [349, 194] on div at bounding box center [385, 191] width 150 height 150
